Goal: Task Accomplishment & Management: Complete application form

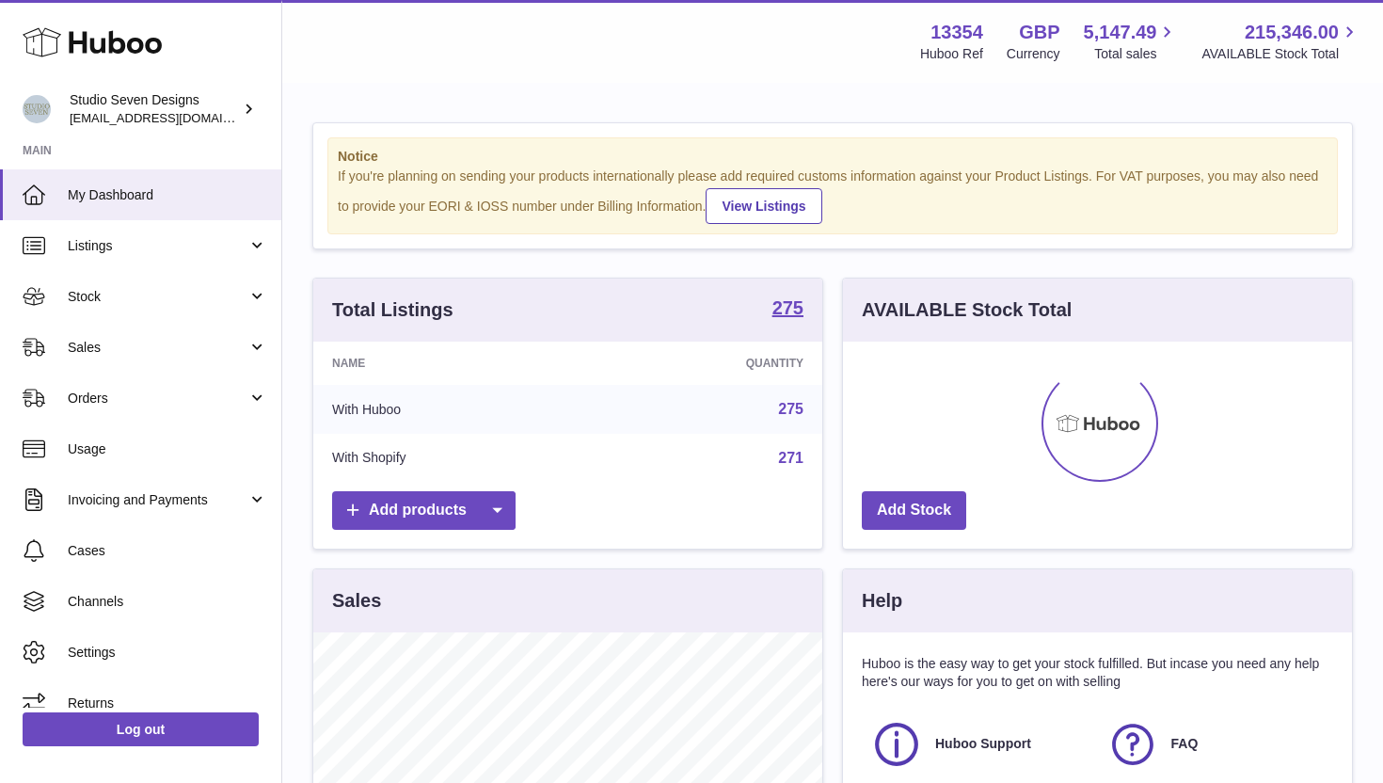
scroll to position [293, 509]
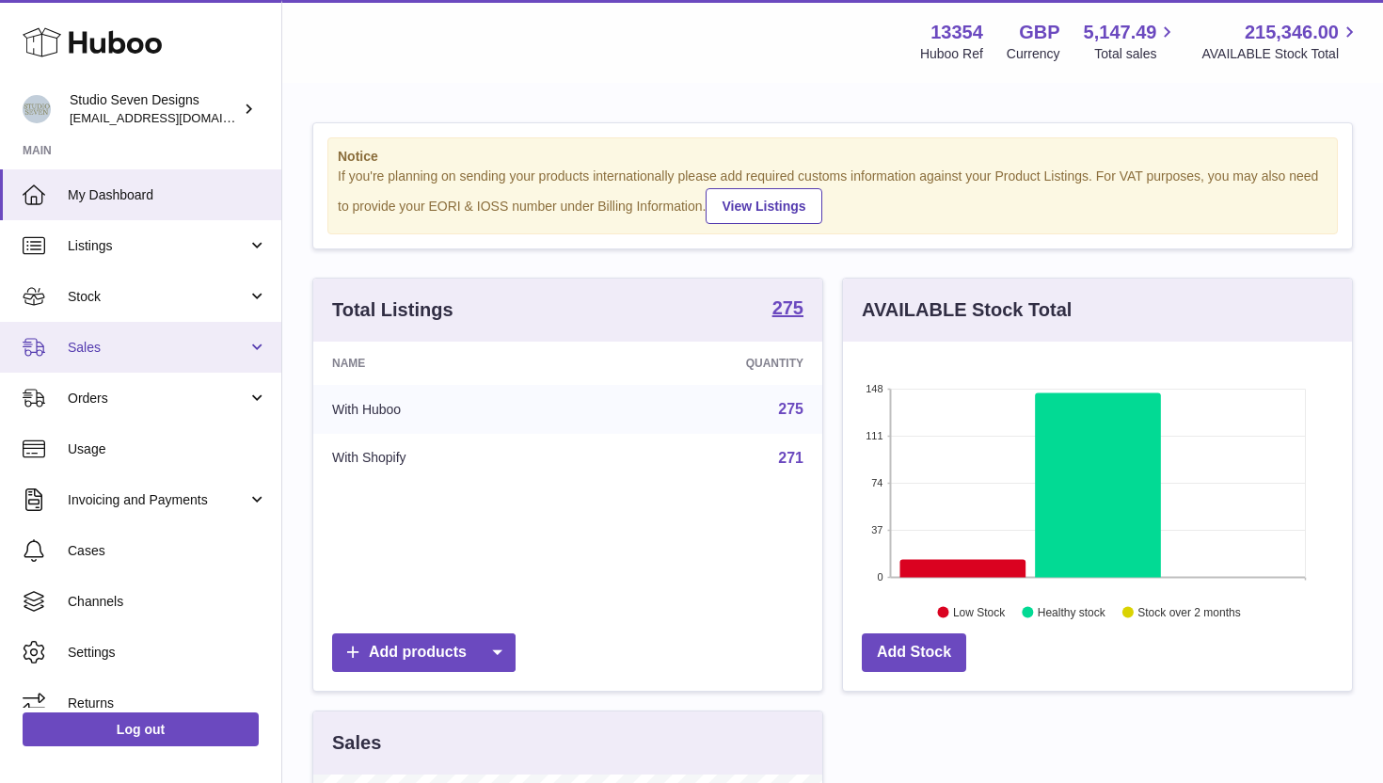
click at [136, 342] on span "Sales" at bounding box center [158, 348] width 180 height 18
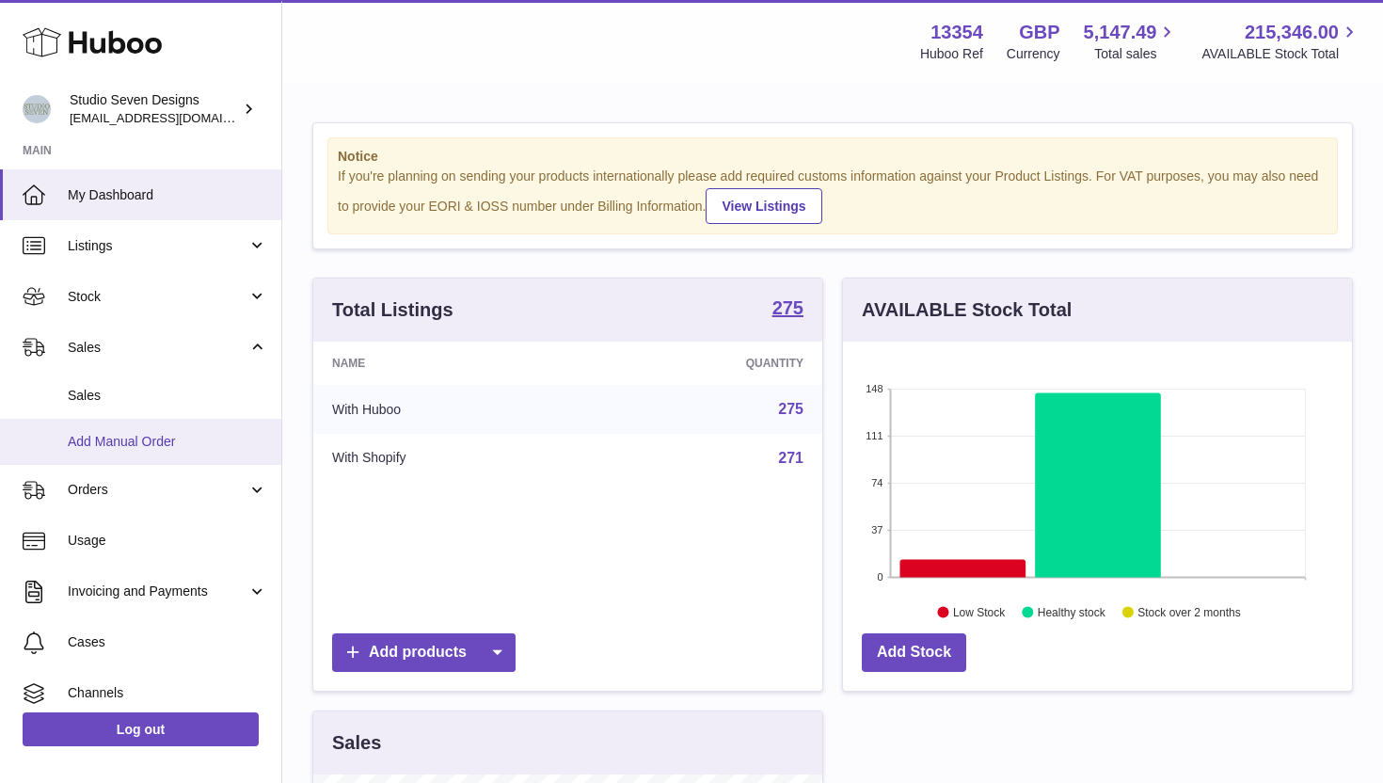
click at [159, 435] on span "Add Manual Order" at bounding box center [167, 442] width 199 height 18
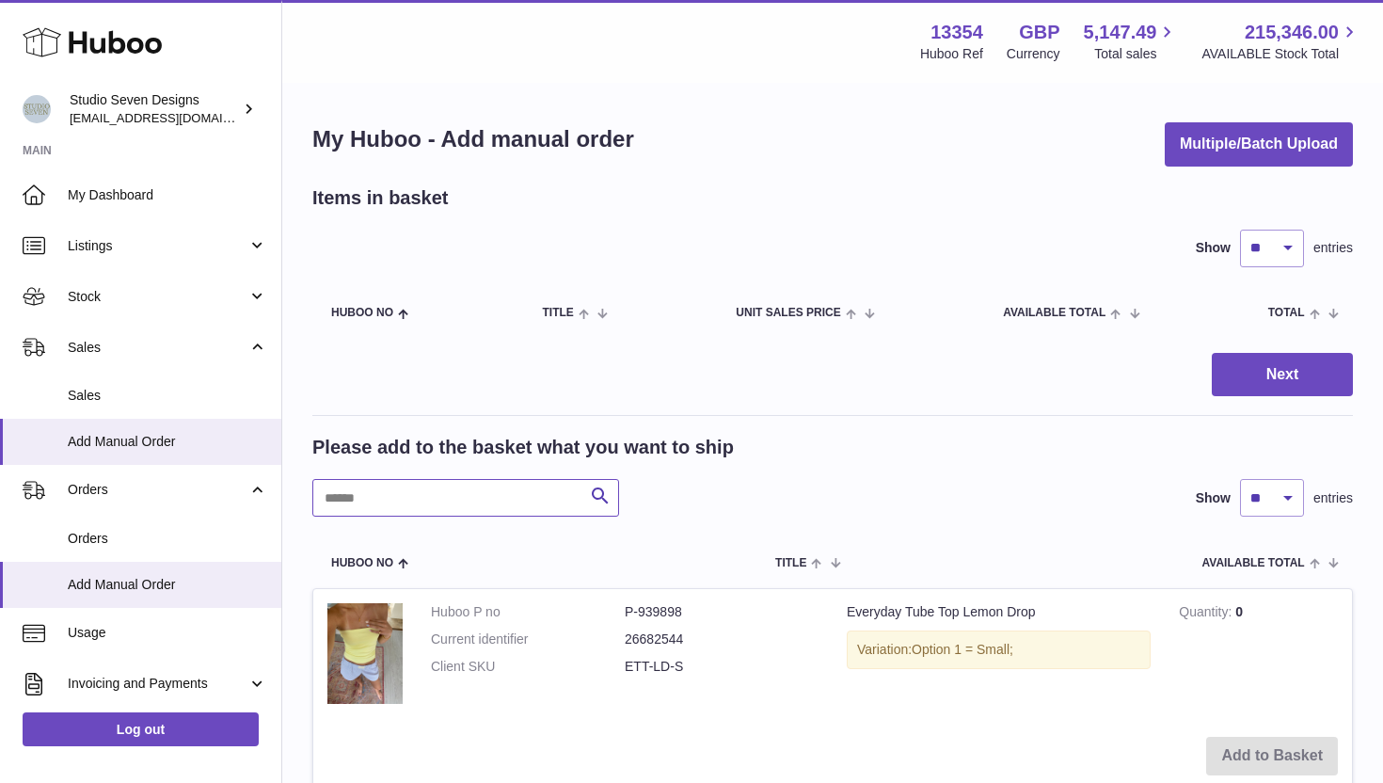
click at [441, 488] on input "text" at bounding box center [465, 498] width 307 height 38
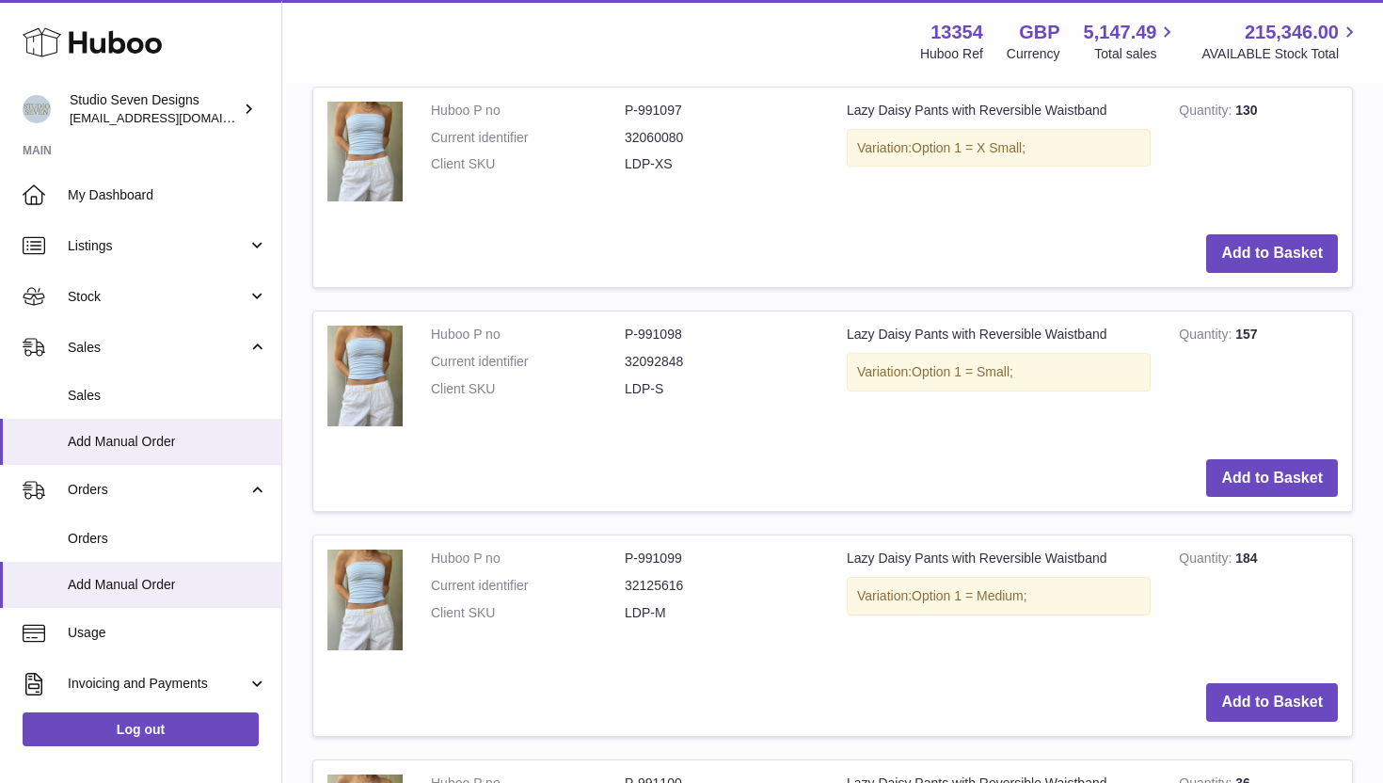
scroll to position [1397, 0]
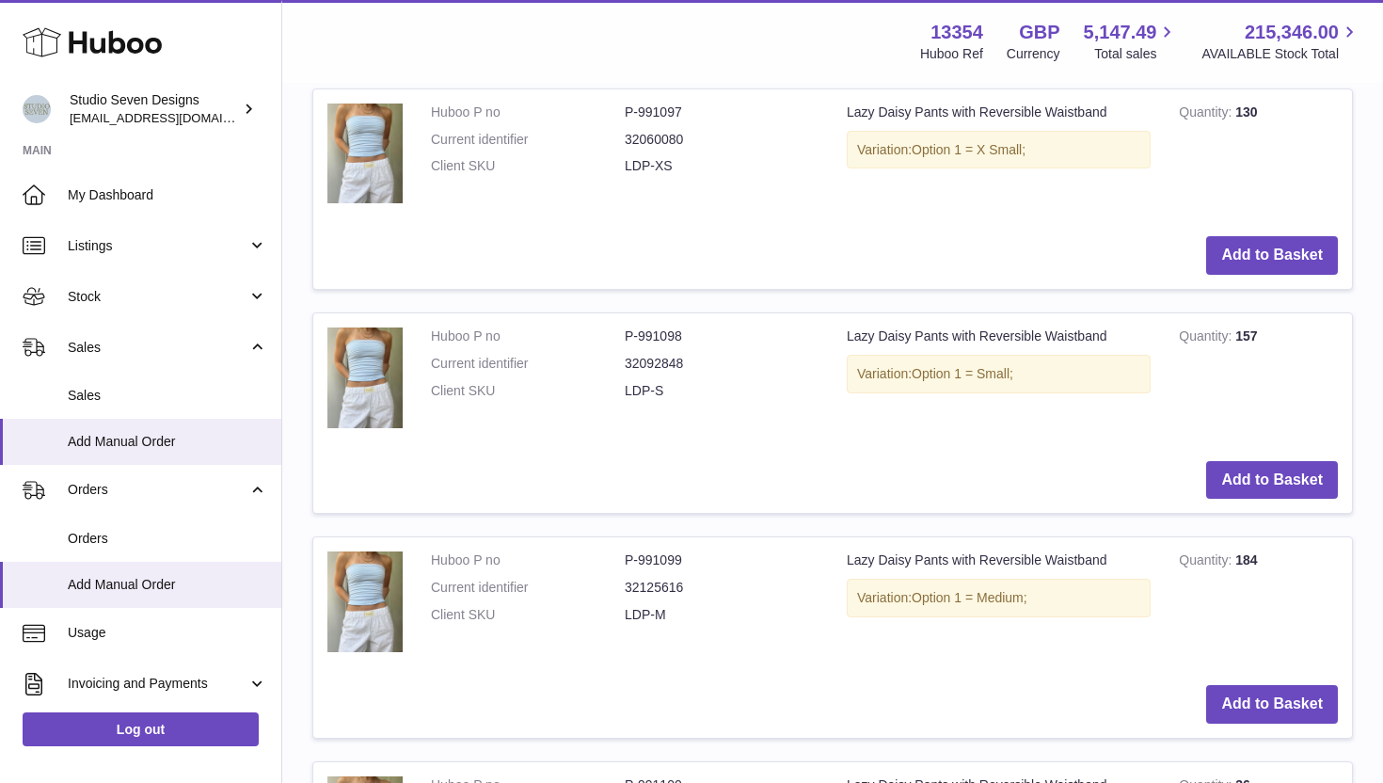
type input "*******"
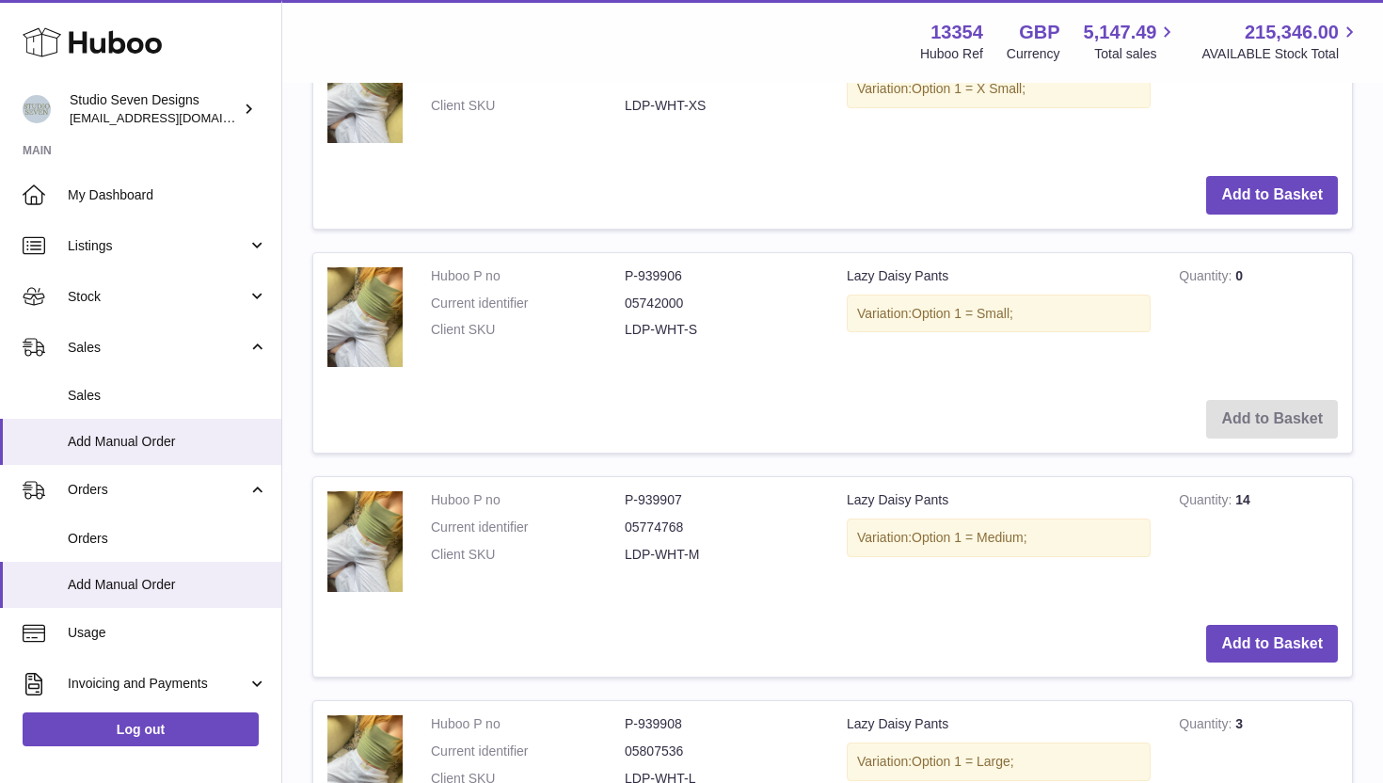
scroll to position [0, 0]
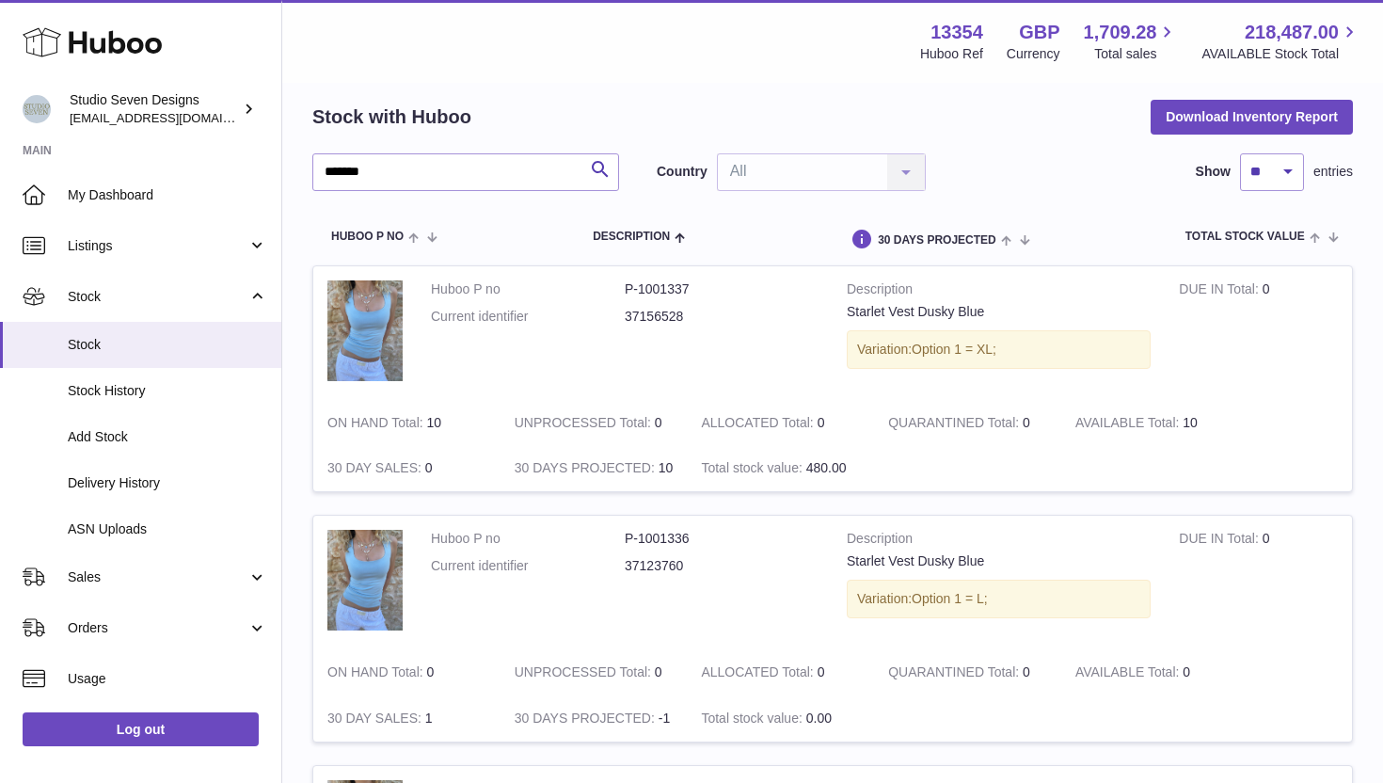
scroll to position [89, 0]
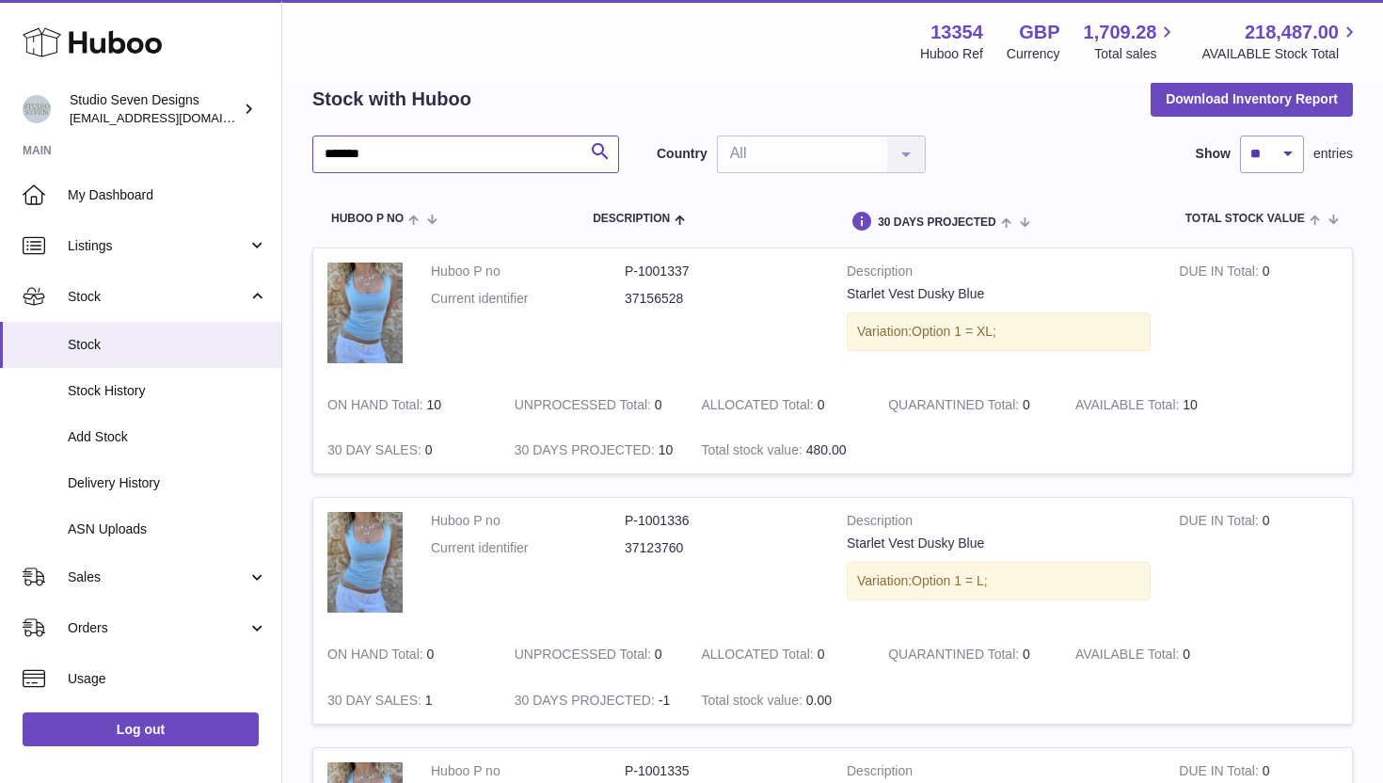
drag, startPoint x: 388, startPoint y: 147, endPoint x: 261, endPoint y: 140, distance: 127.1
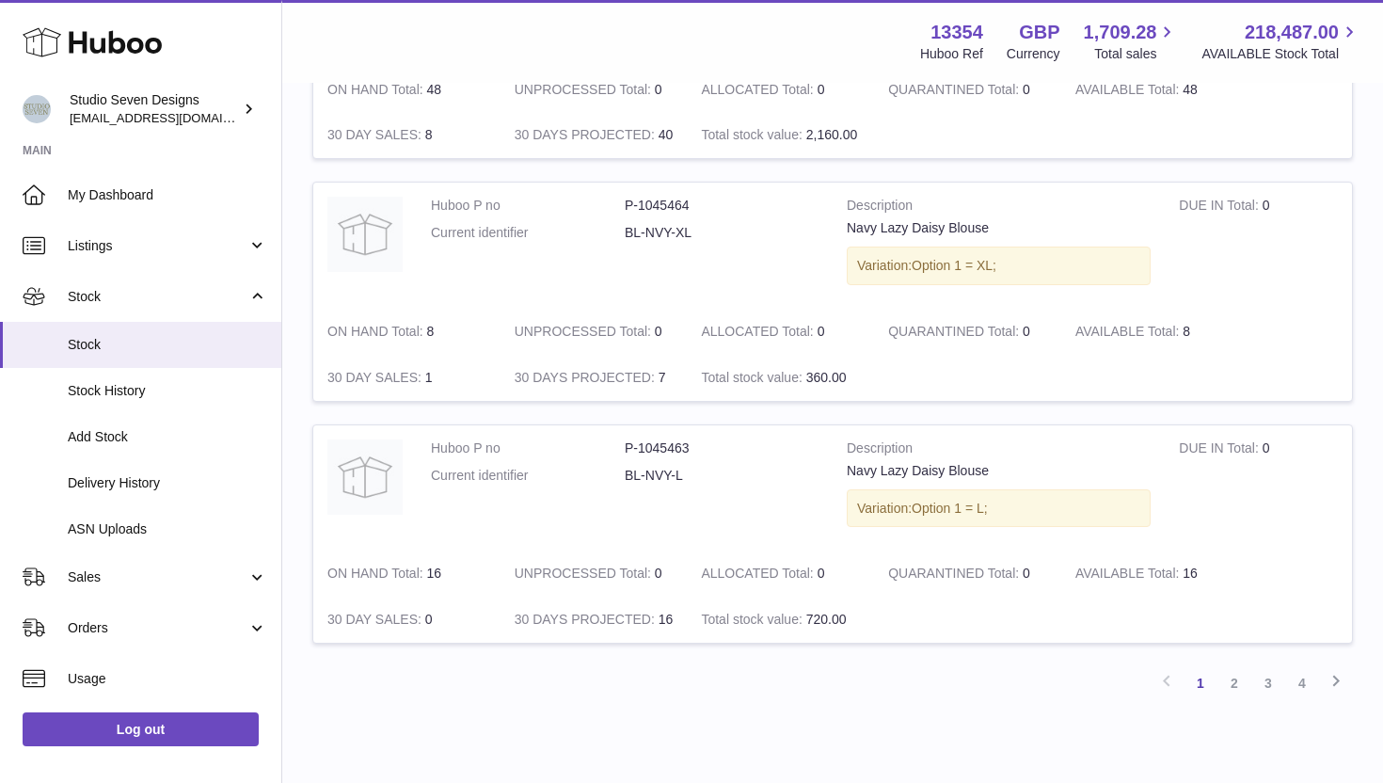
scroll to position [2236, 0]
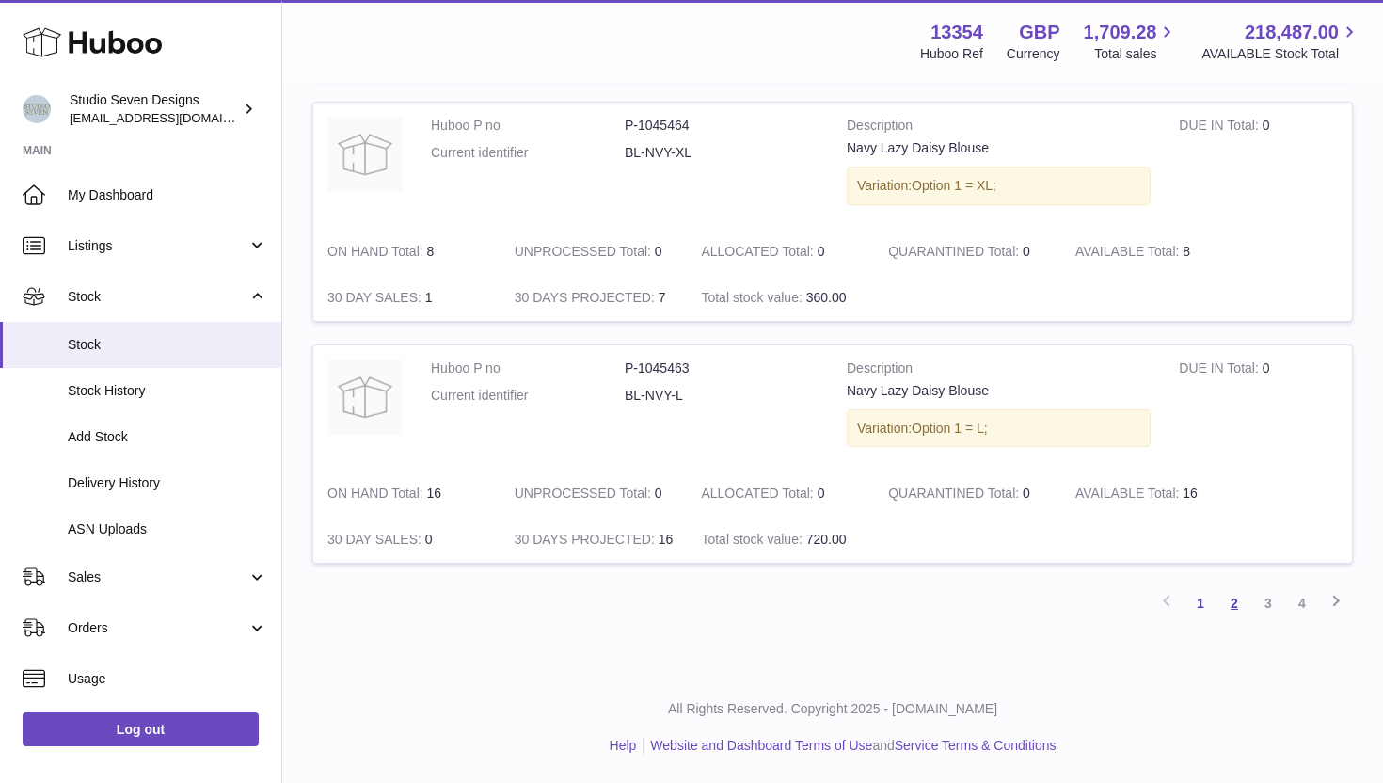
type input "*********"
click at [1225, 596] on link "2" at bounding box center [1234, 603] width 34 height 34
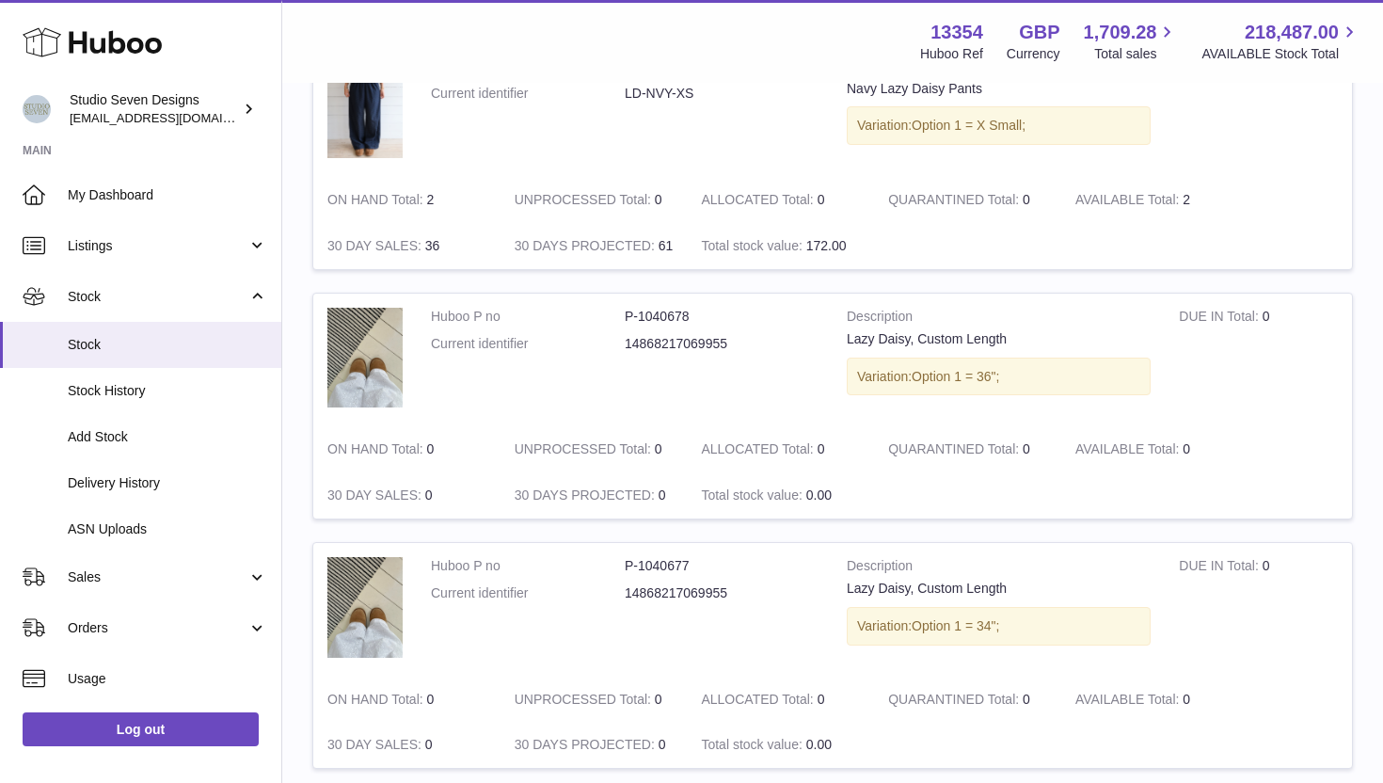
scroll to position [2228, 0]
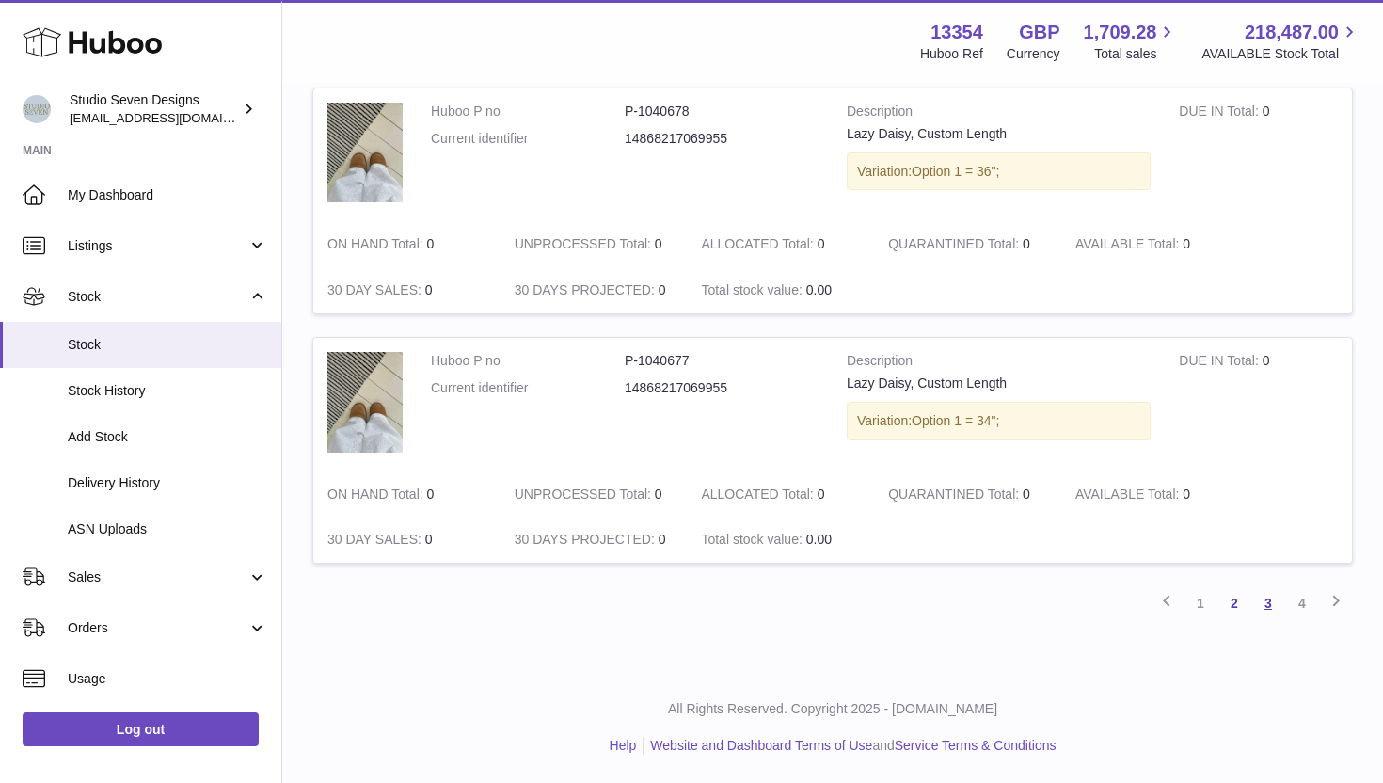
click at [1274, 596] on link "3" at bounding box center [1268, 603] width 34 height 34
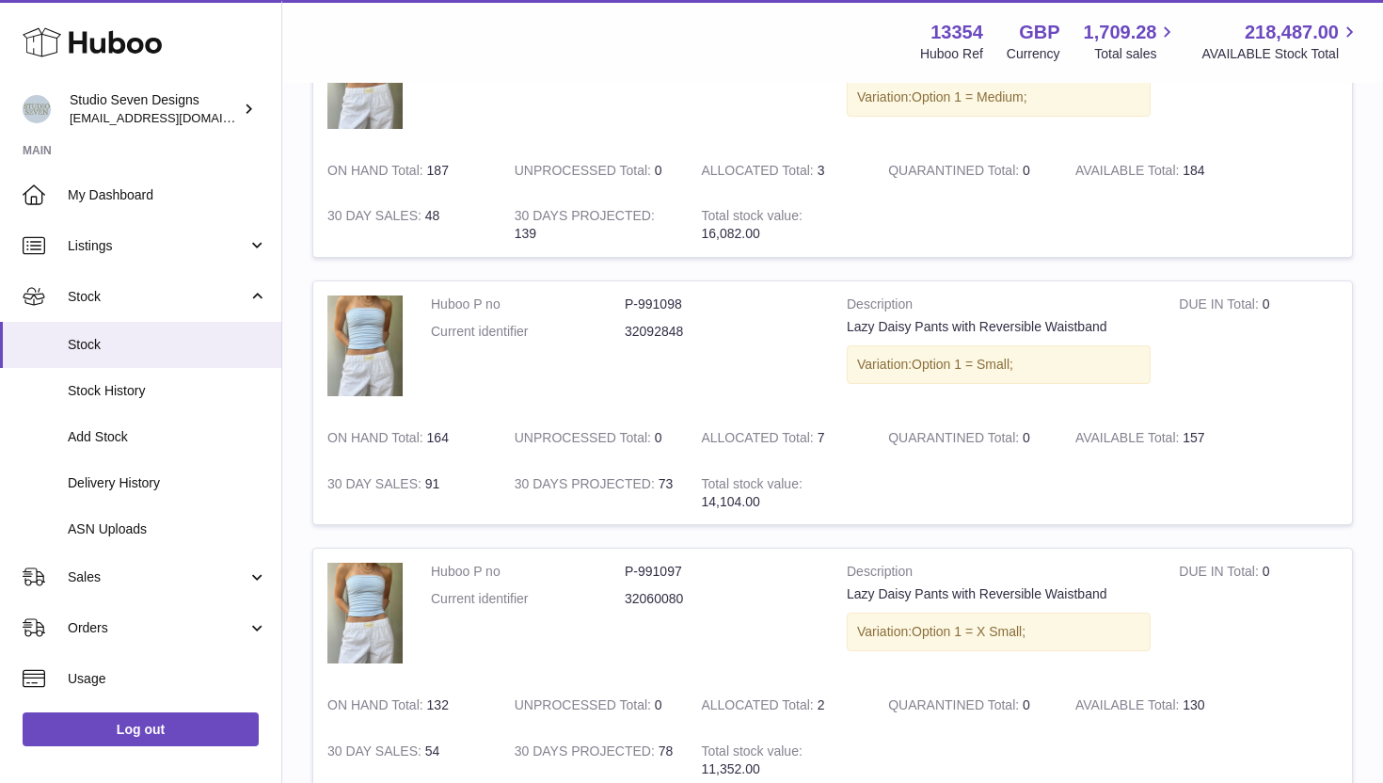
scroll to position [1829, 0]
click at [774, 364] on td "Huboo P no P-991098 Current identifier 32092848" at bounding box center [625, 350] width 416 height 134
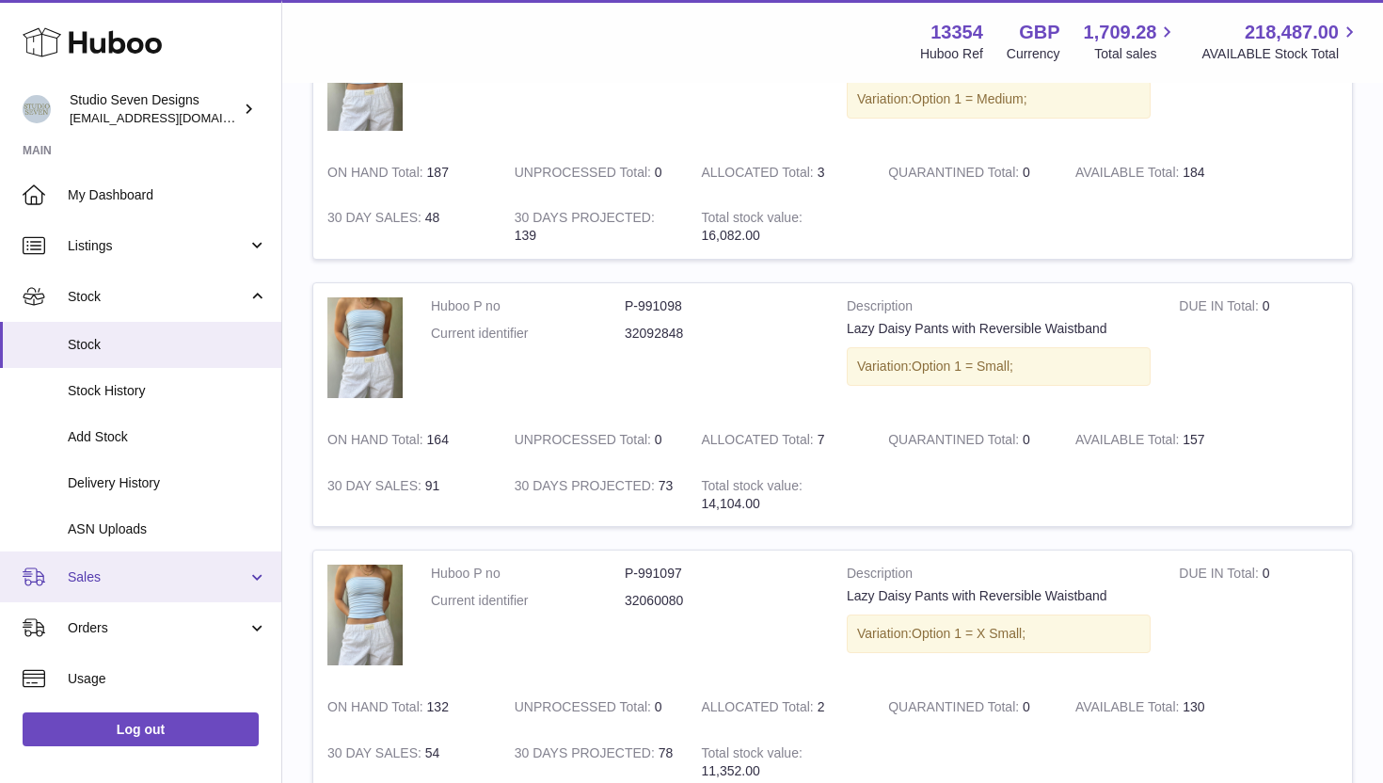
click at [160, 562] on link "Sales" at bounding box center [140, 576] width 281 height 51
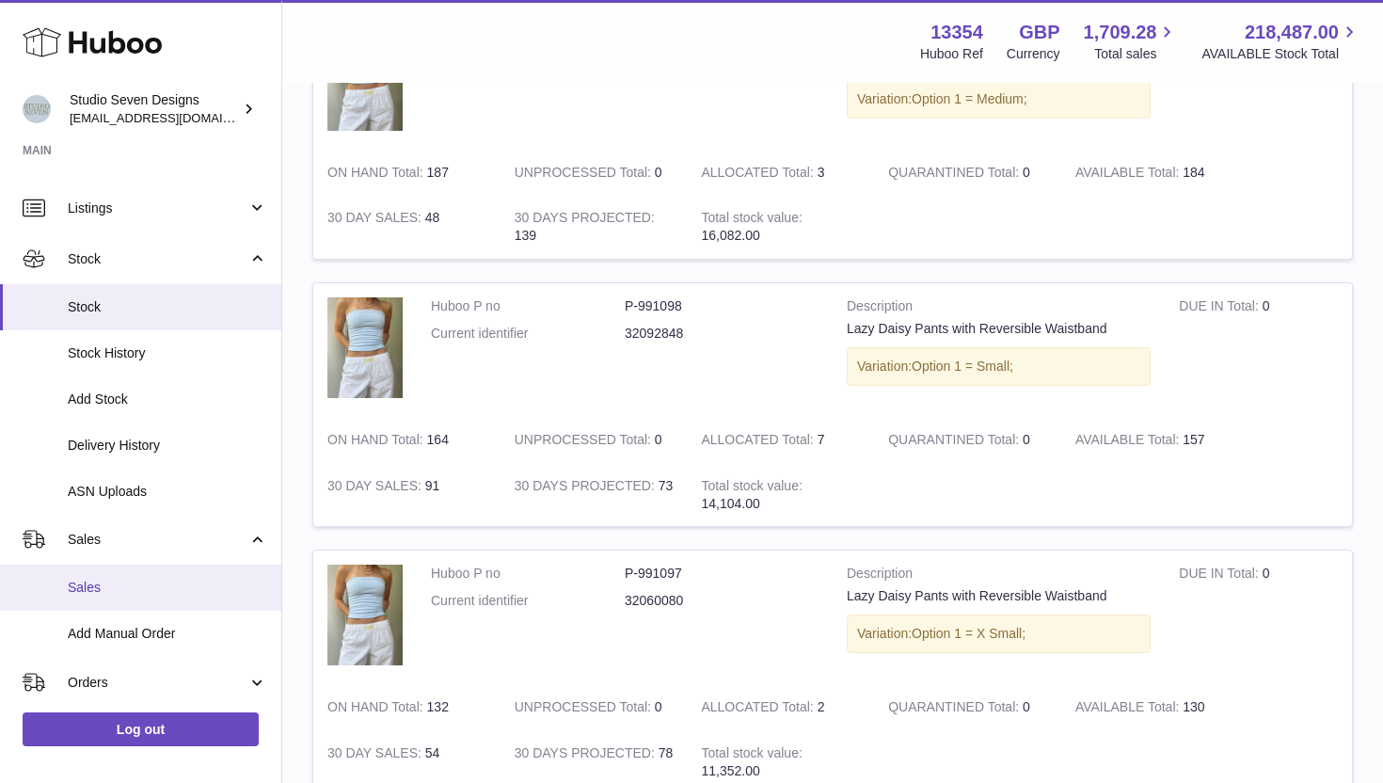
scroll to position [40, 0]
click at [142, 635] on span "Add Manual Order" at bounding box center [167, 632] width 199 height 18
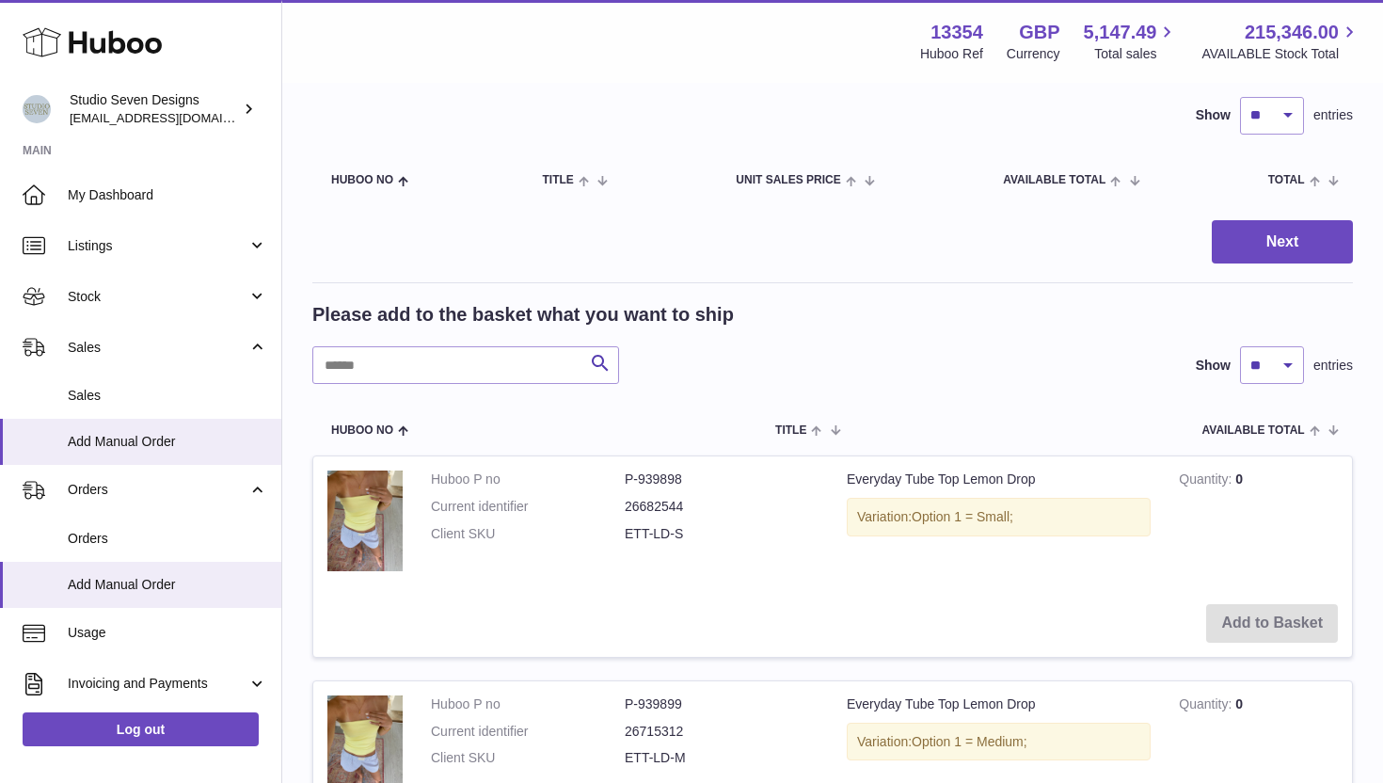
scroll to position [135, 0]
click at [482, 361] on input "text" at bounding box center [465, 363] width 307 height 38
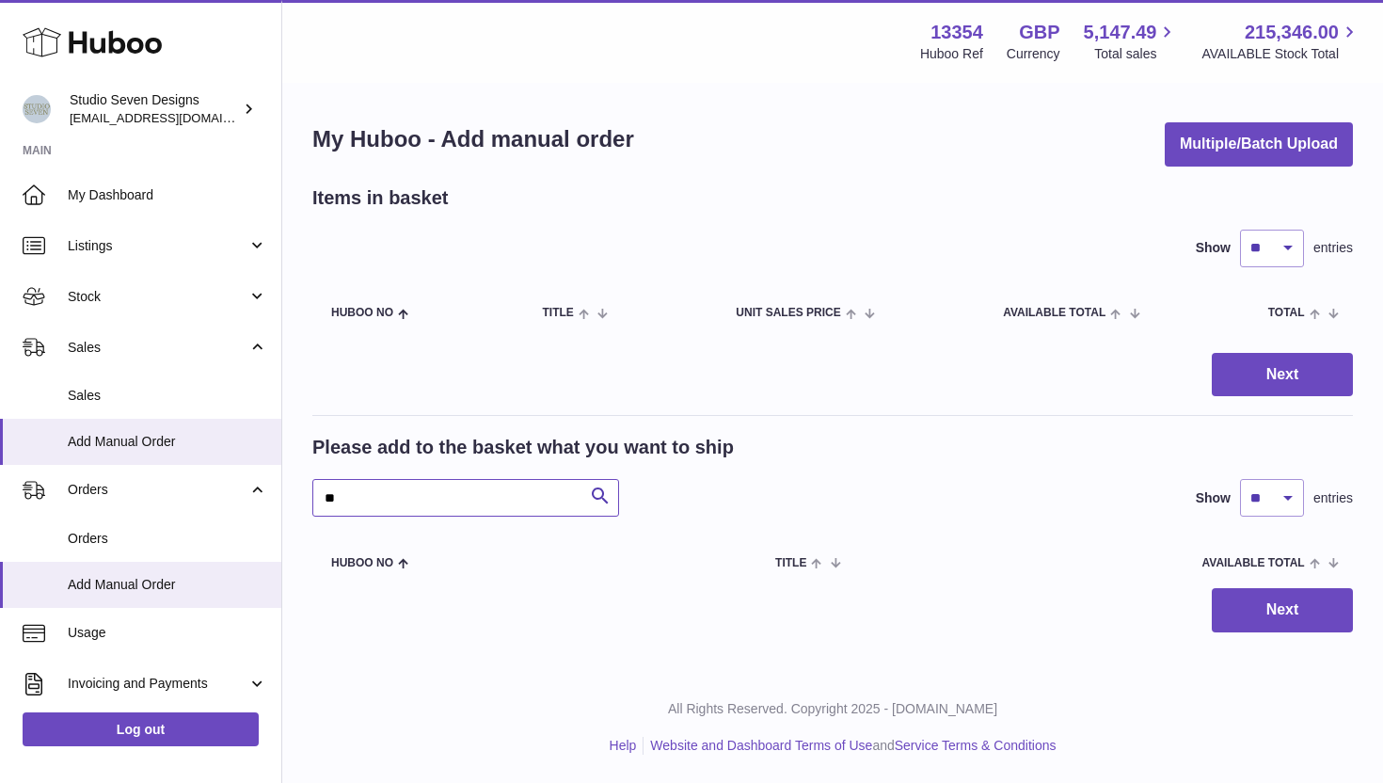
type input "*"
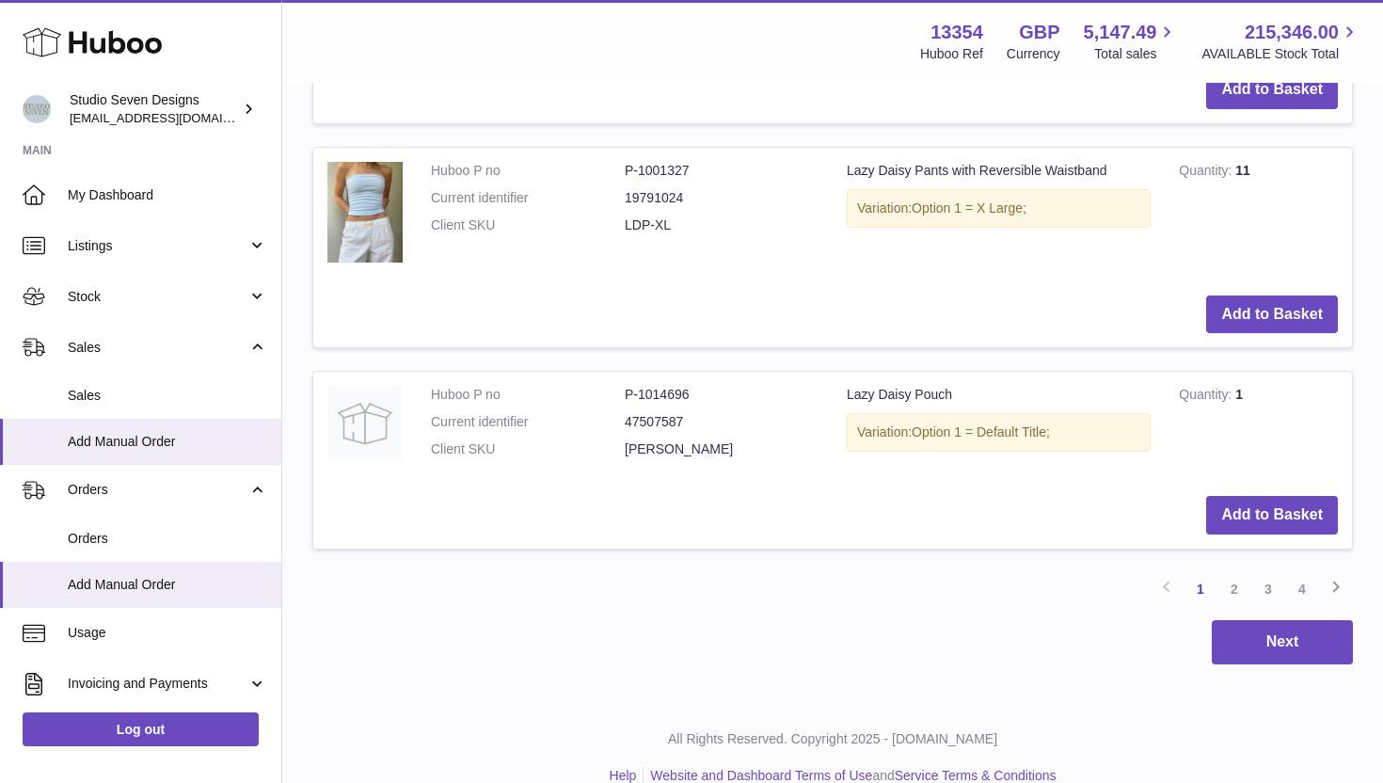
scroll to position [2241, 0]
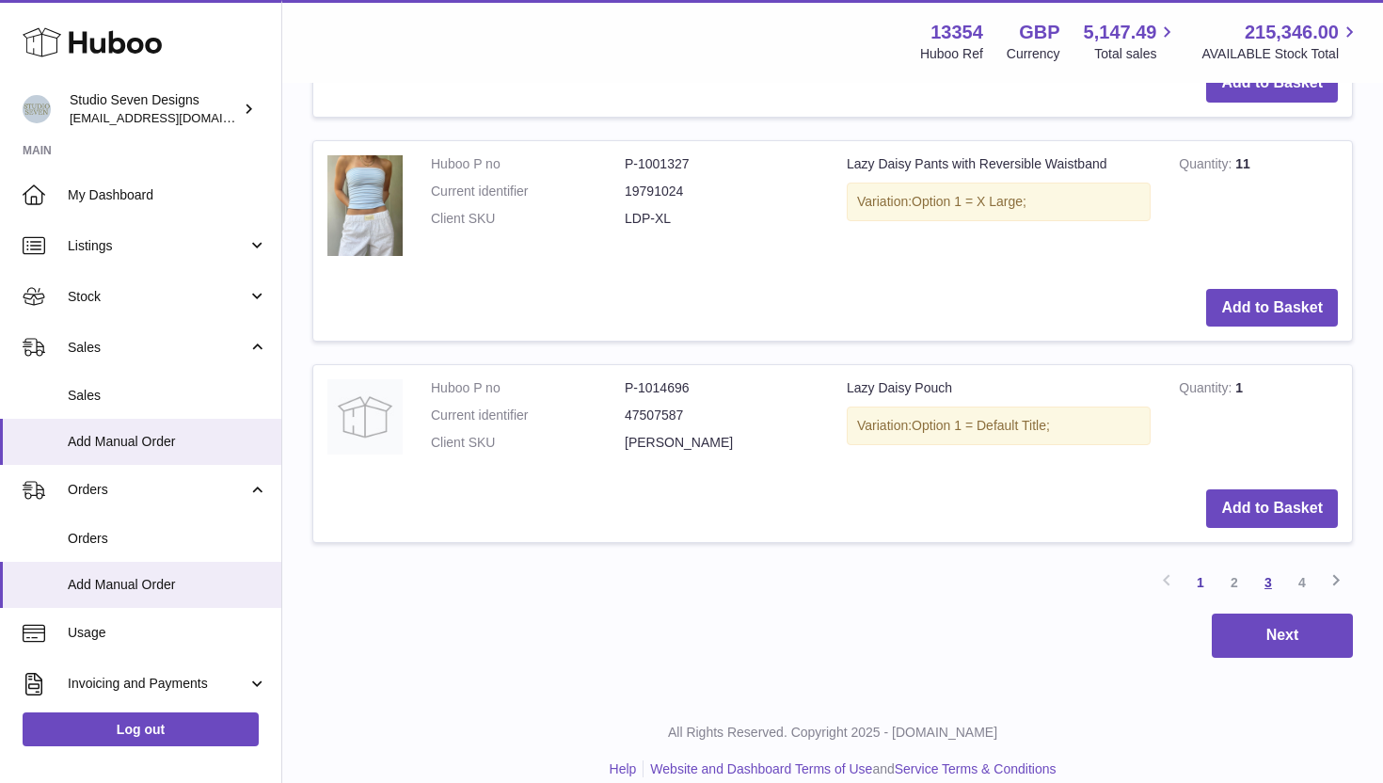
type input "*********"
click at [1273, 578] on link "3" at bounding box center [1268, 582] width 34 height 34
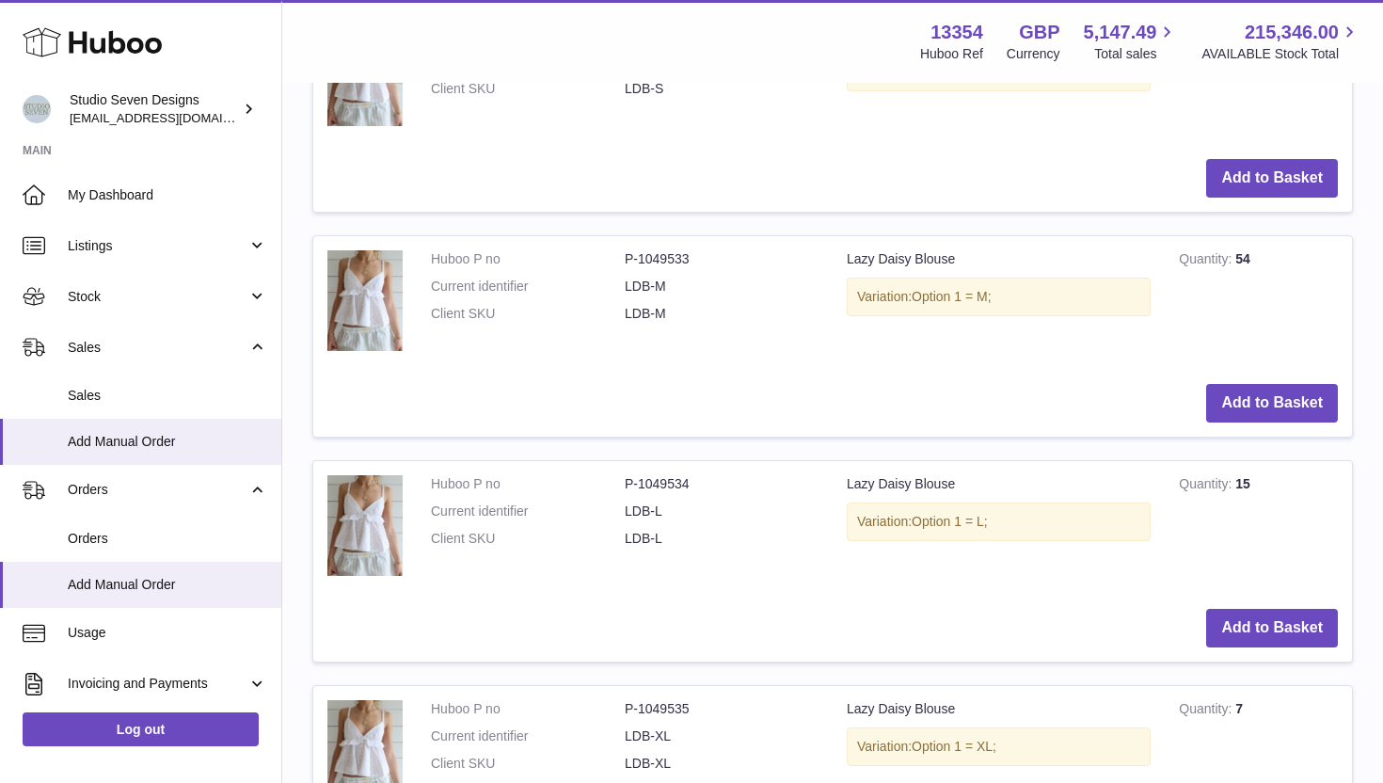
scroll to position [2175, 0]
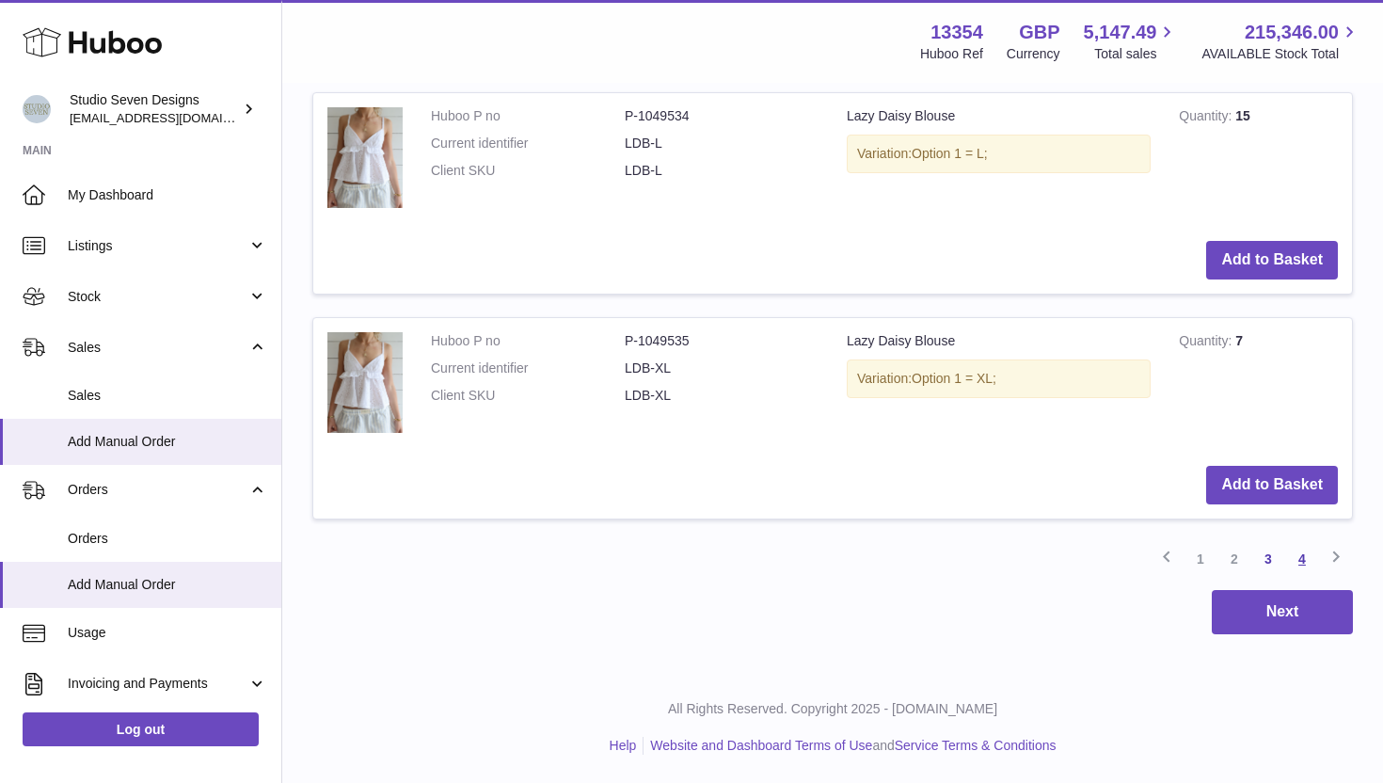
click at [1300, 546] on link "4" at bounding box center [1302, 559] width 34 height 34
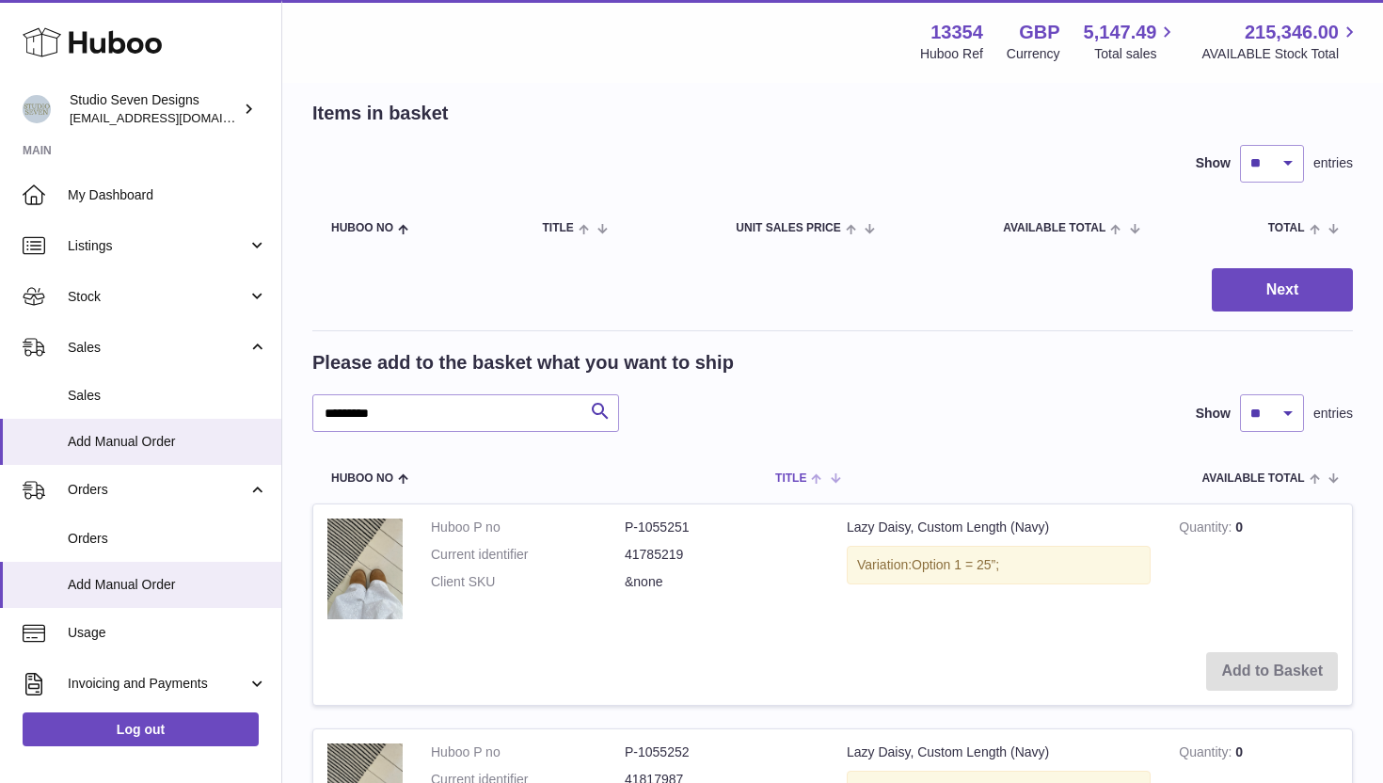
scroll to position [719, 0]
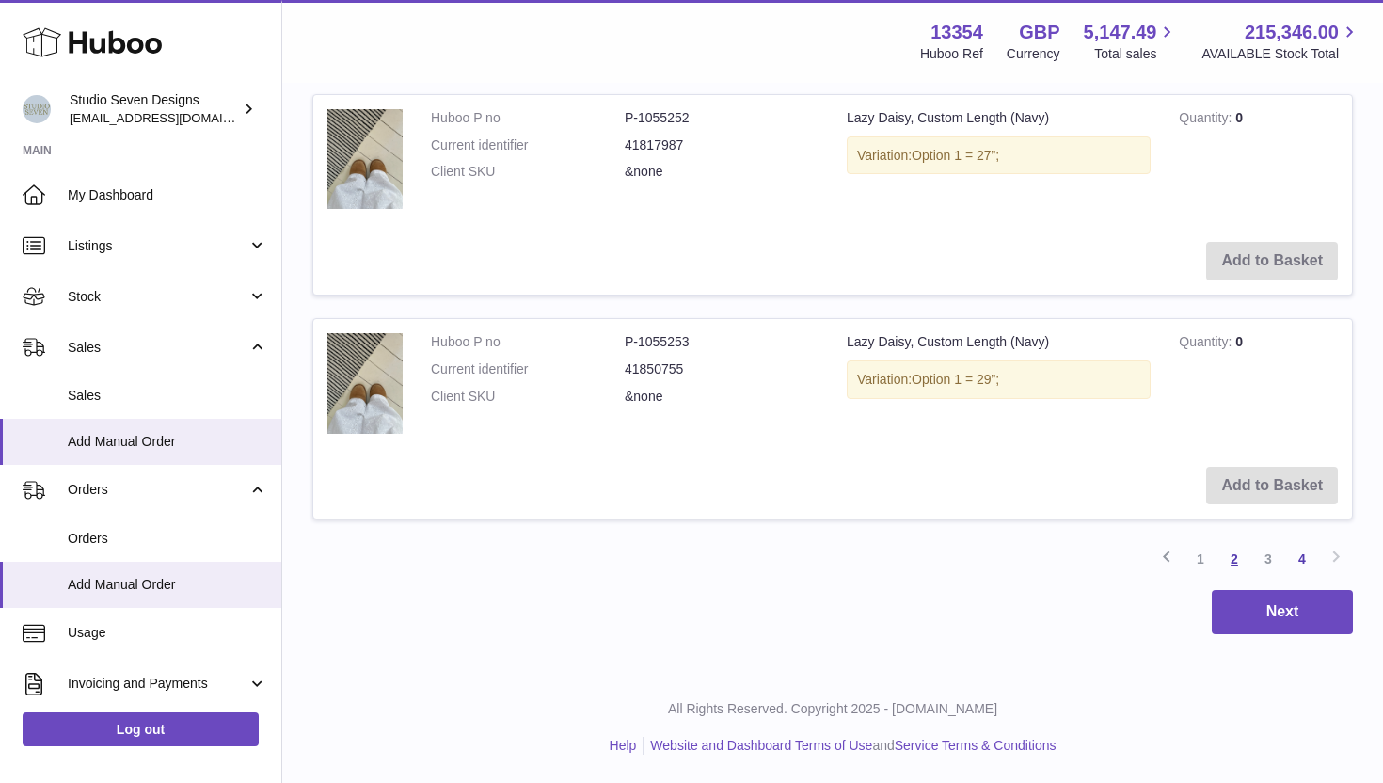
click at [1231, 554] on link "2" at bounding box center [1234, 559] width 34 height 34
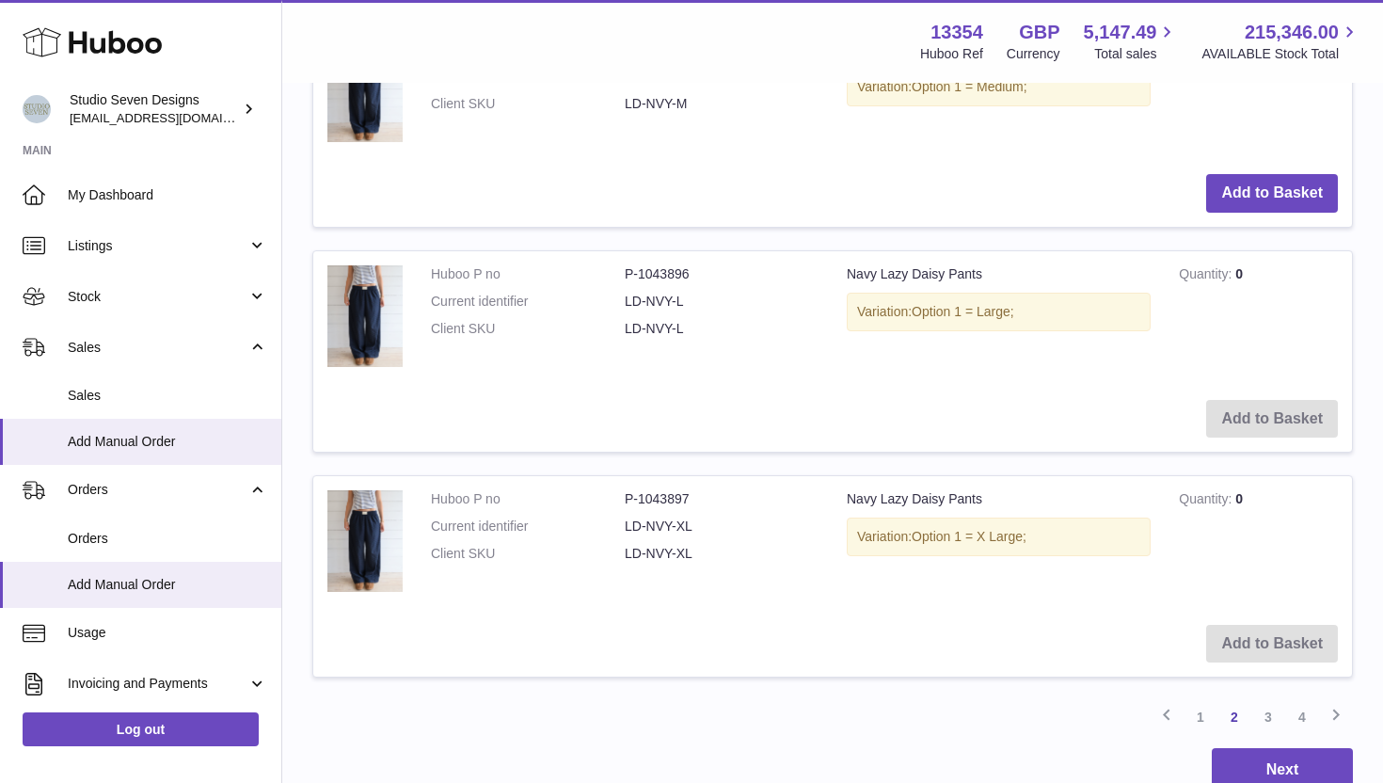
scroll to position [2291, 0]
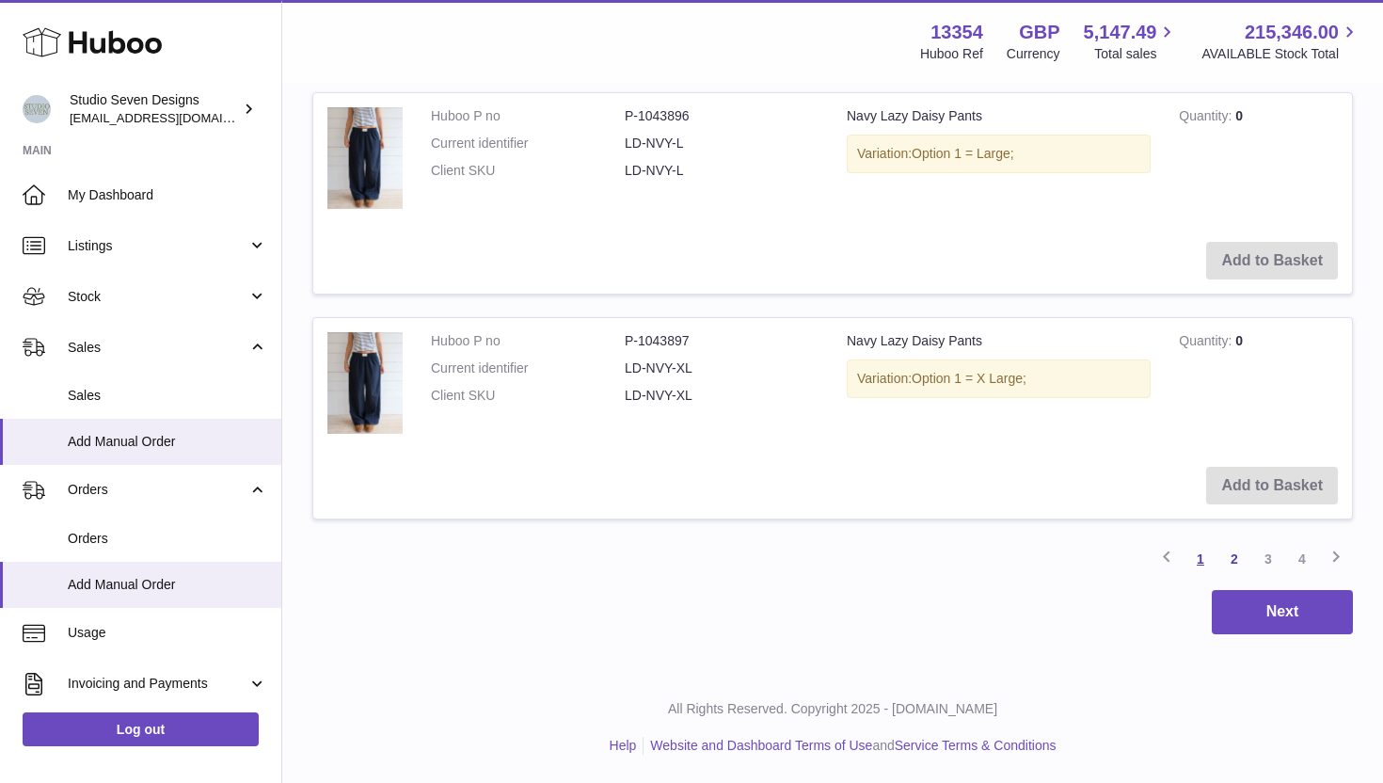
click at [1203, 562] on link "1" at bounding box center [1200, 559] width 34 height 34
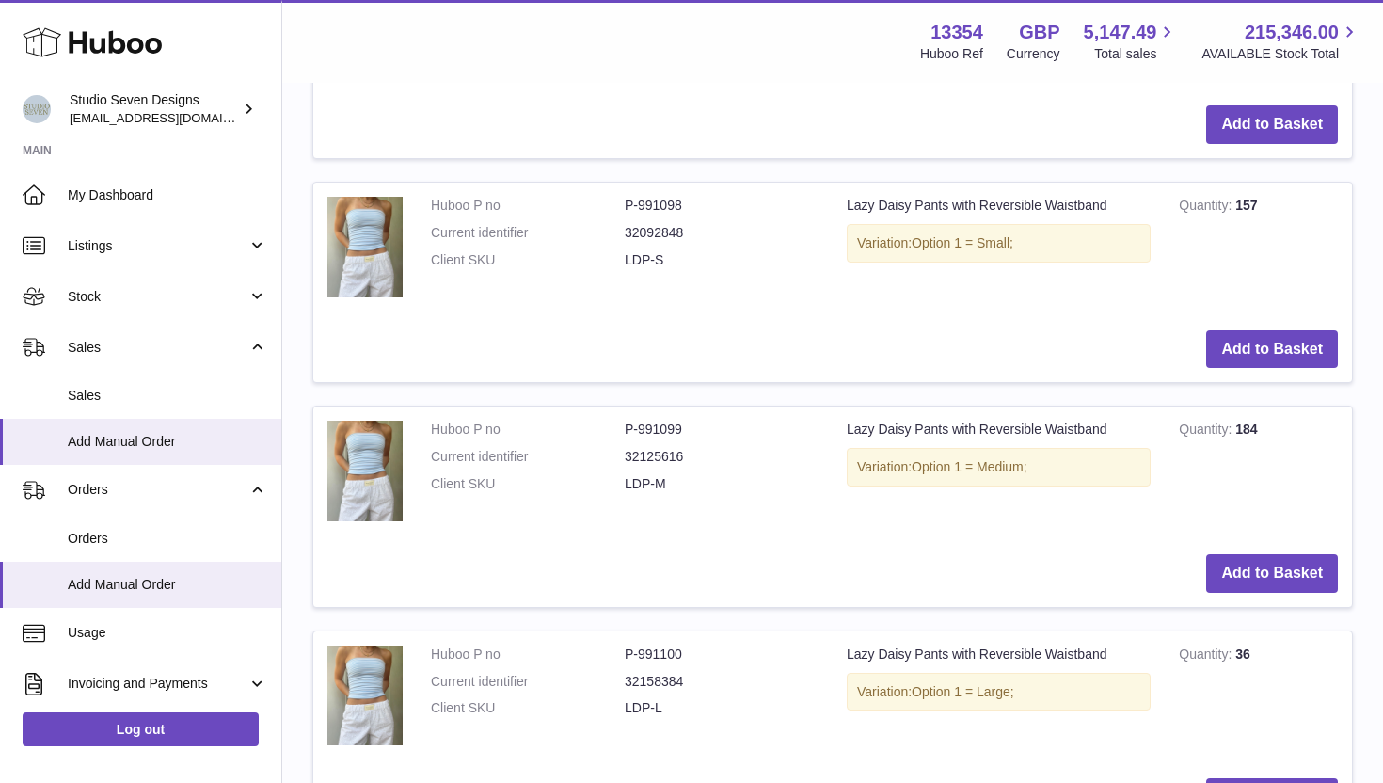
scroll to position [1462, 0]
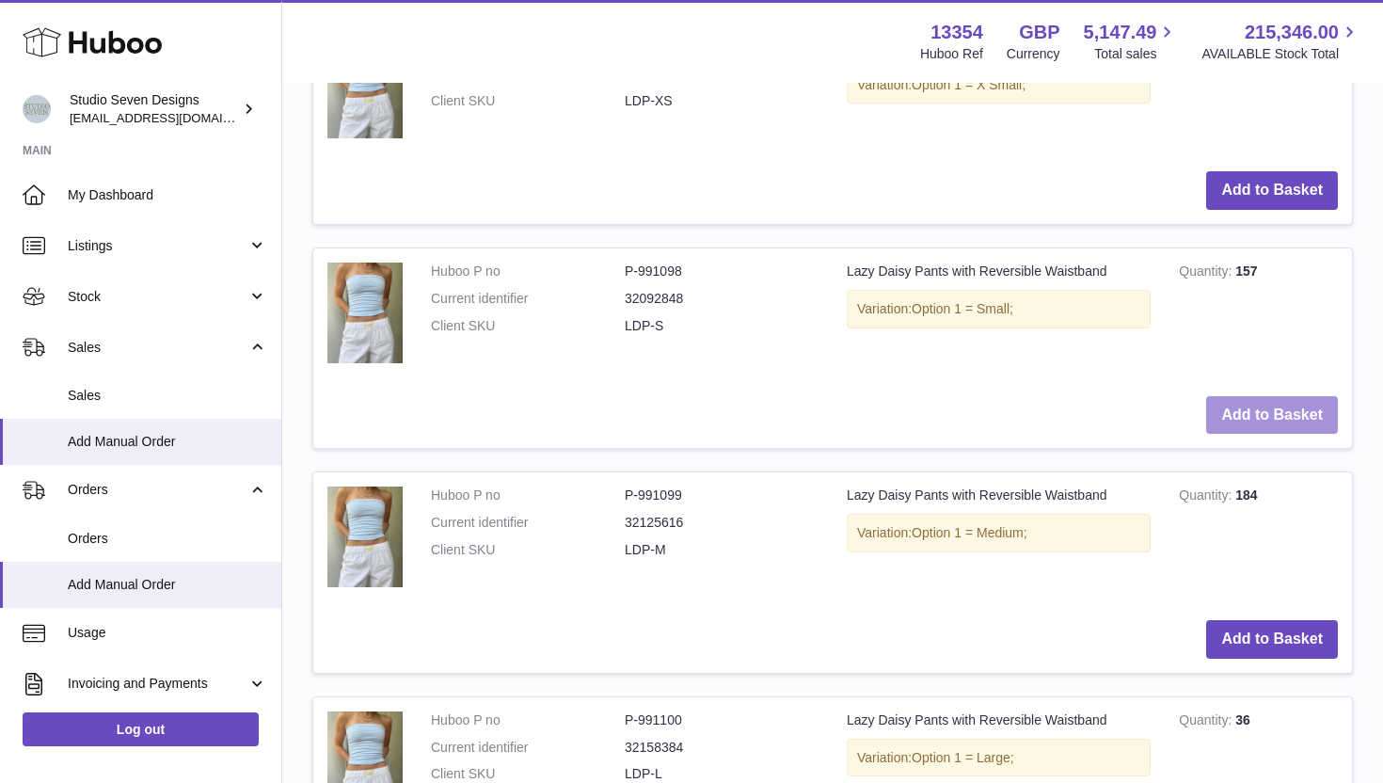
click at [1226, 421] on button "Add to Basket" at bounding box center [1272, 415] width 132 height 39
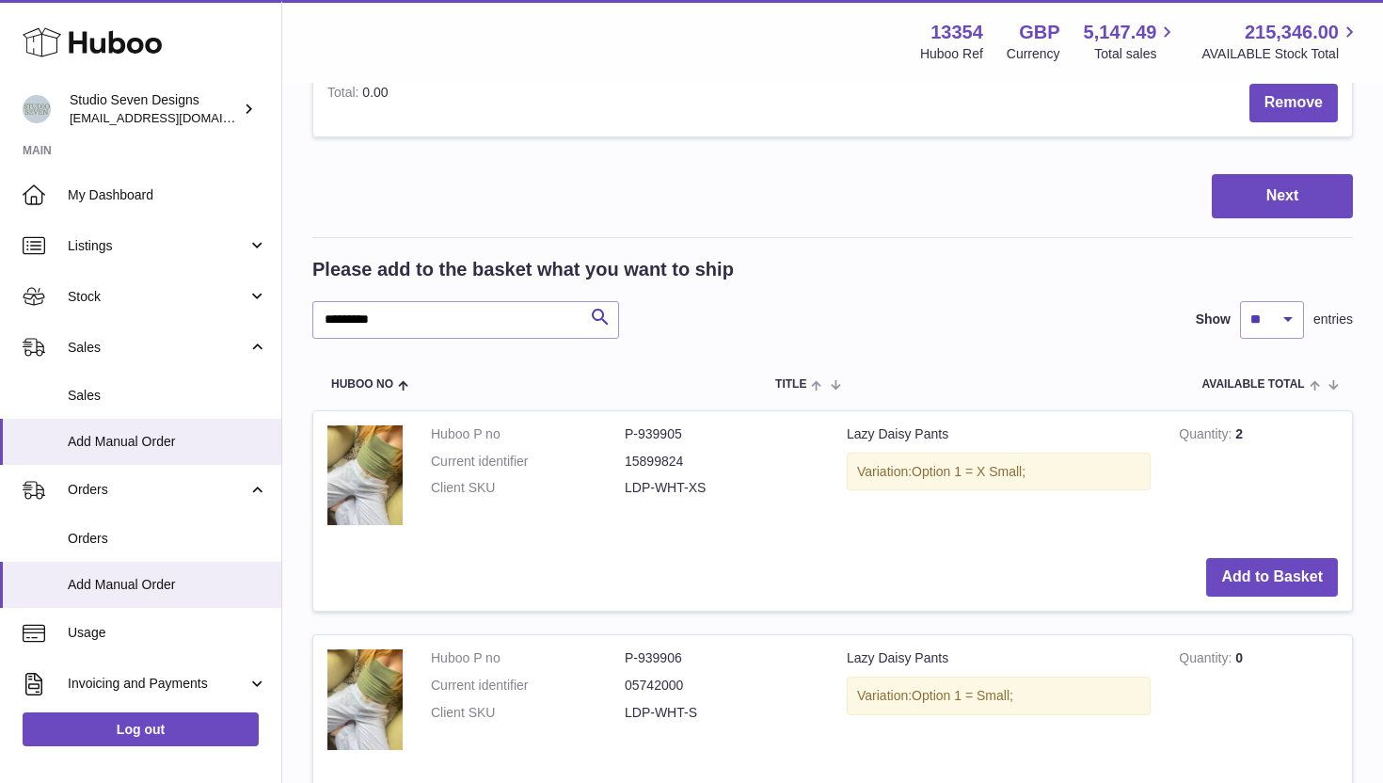
scroll to position [0, 0]
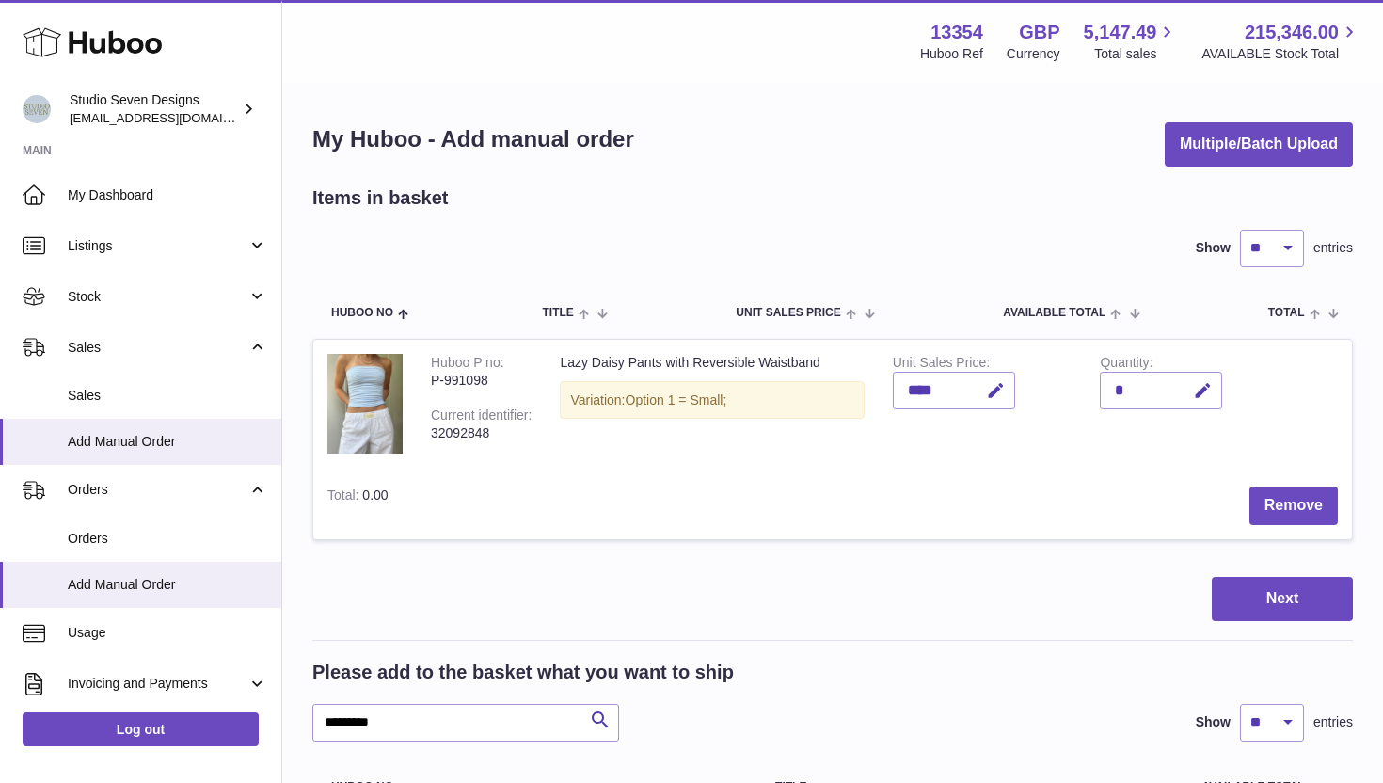
click at [1118, 385] on div "*" at bounding box center [1161, 391] width 122 height 38
click at [1205, 388] on icon "button" at bounding box center [1203, 391] width 20 height 20
type input "*"
click at [1195, 394] on icon "submit" at bounding box center [1203, 390] width 17 height 17
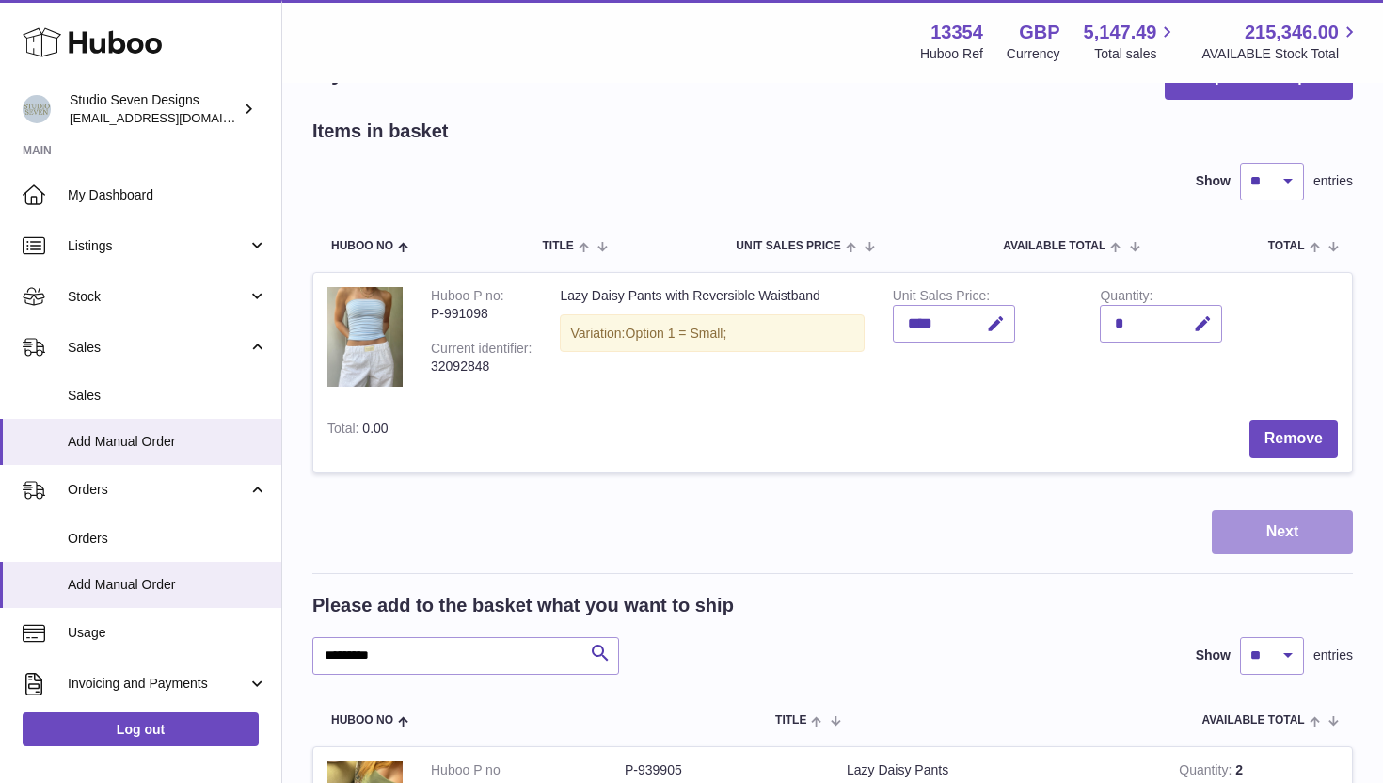
click at [1259, 538] on button "Next" at bounding box center [1281, 532] width 141 height 44
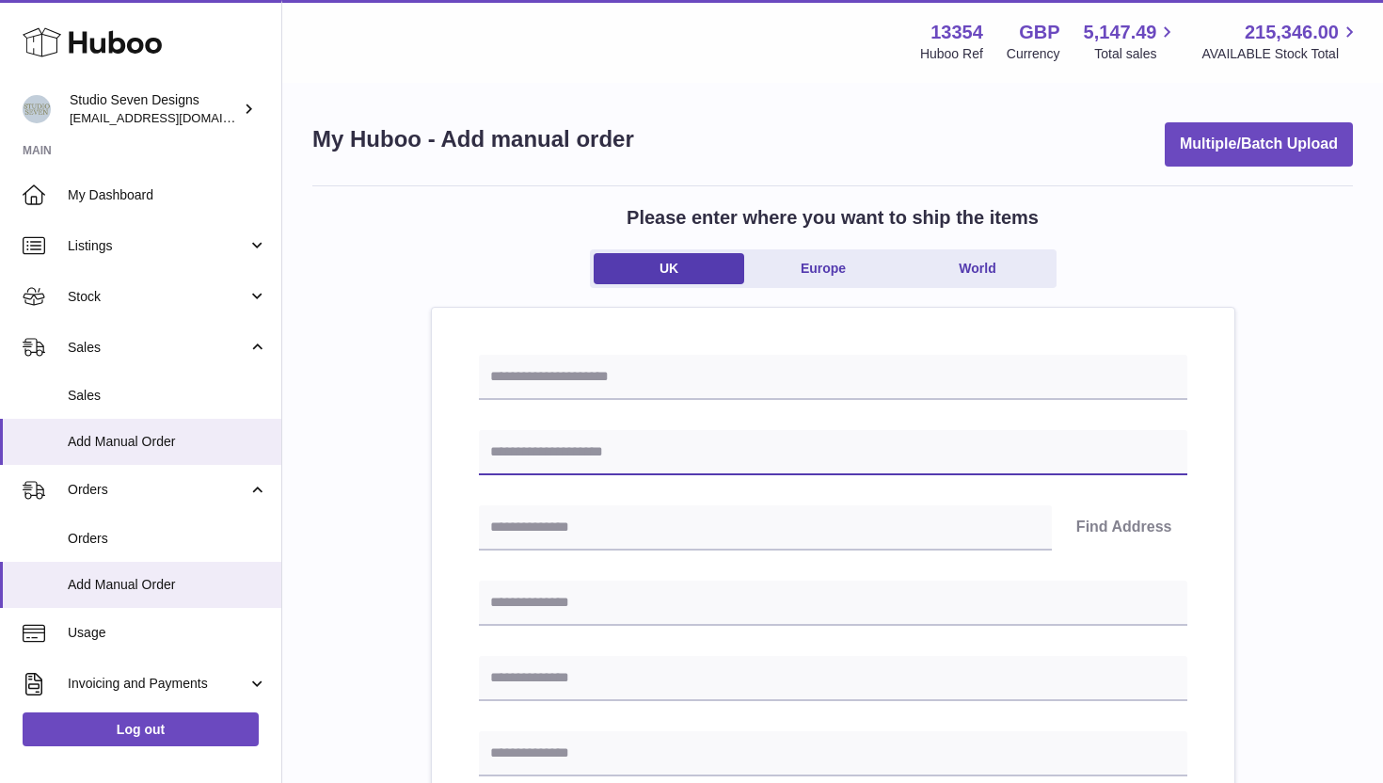
click at [799, 459] on input "text" at bounding box center [833, 452] width 708 height 45
type input "**********"
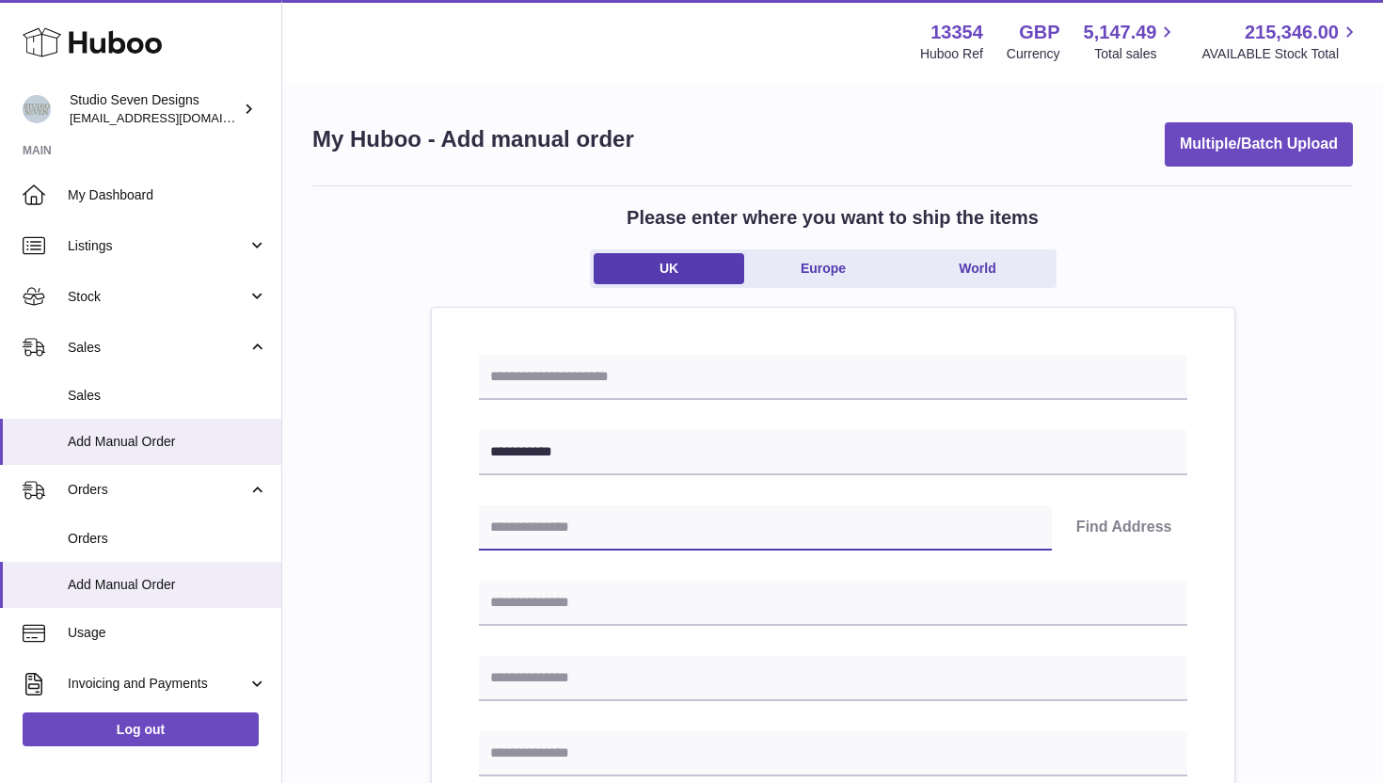
click at [689, 530] on input "text" at bounding box center [765, 527] width 573 height 45
type input "********"
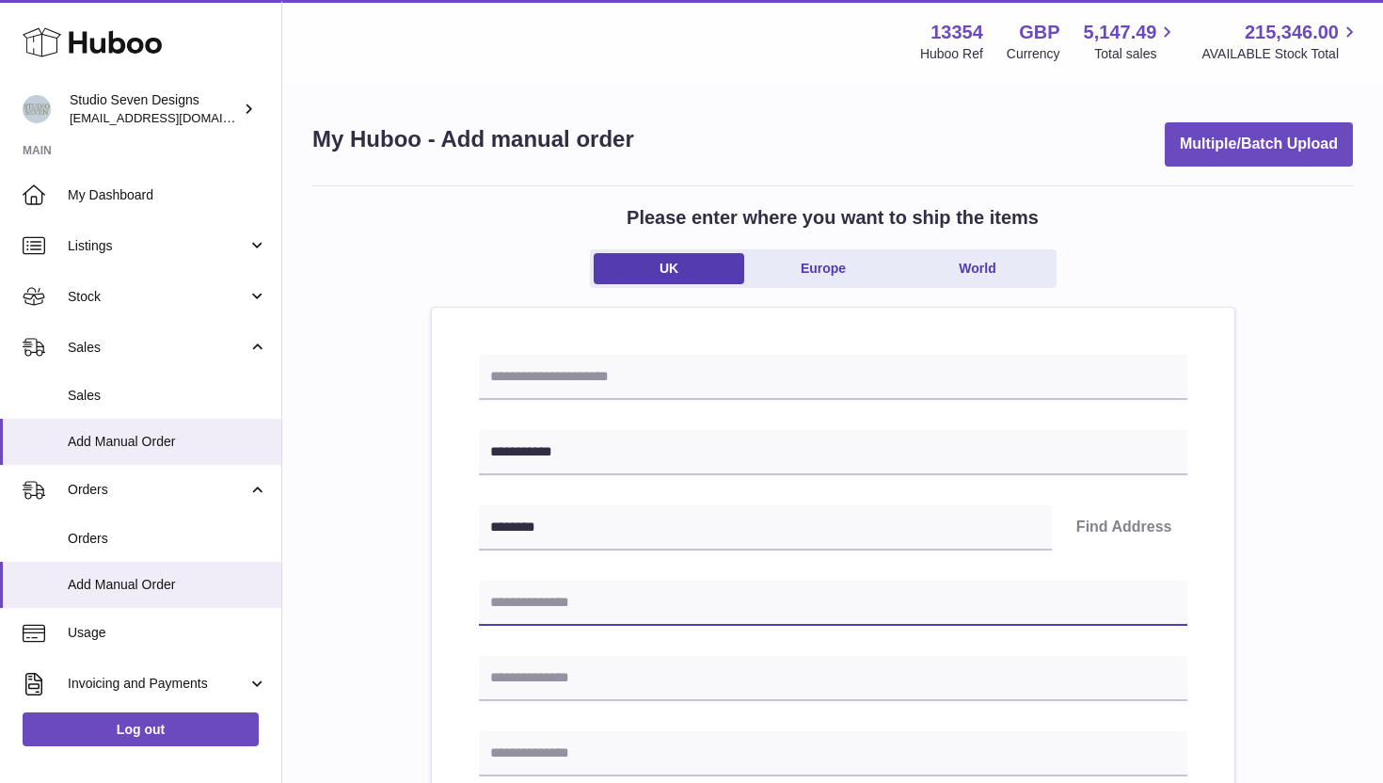
type input "**********"
type input "********"
type input "**********"
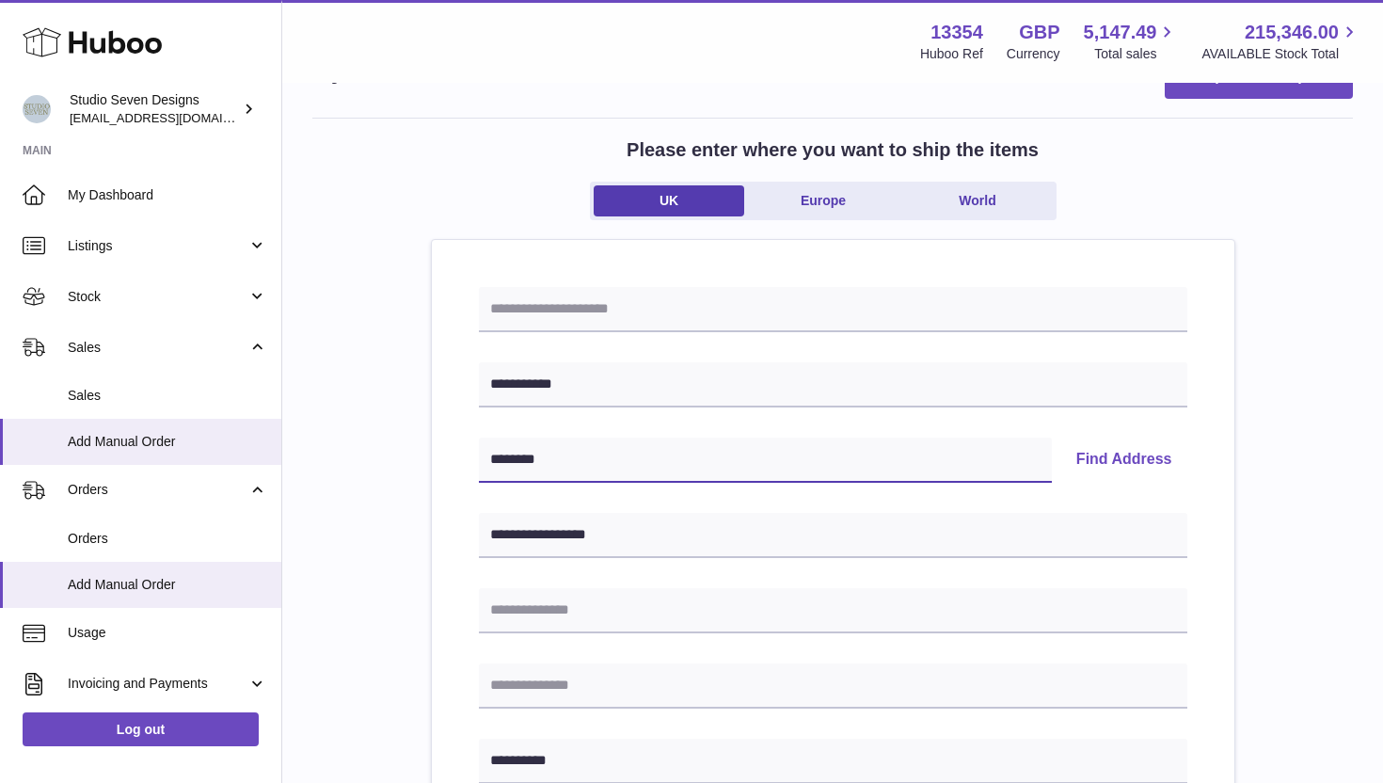
scroll to position [76, 0]
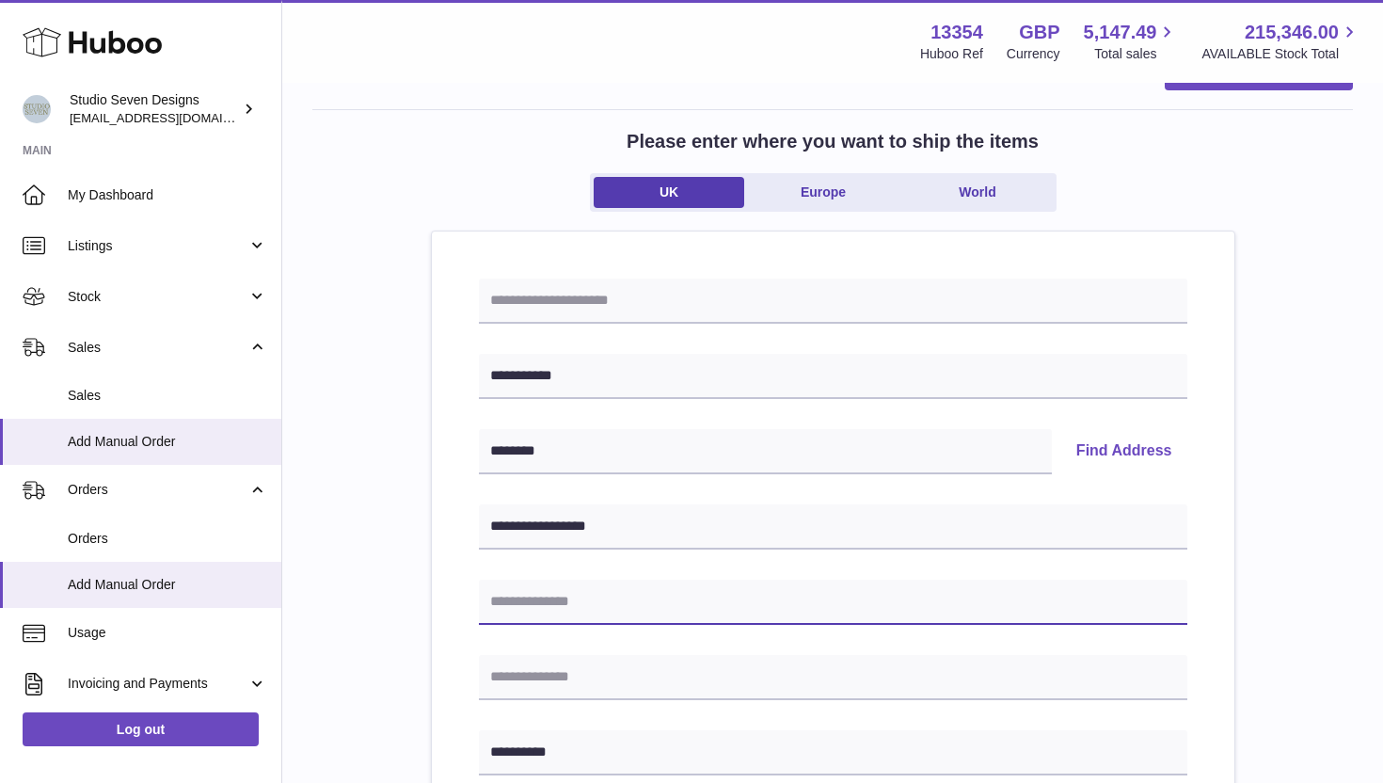
click at [641, 621] on input "text" at bounding box center [833, 601] width 708 height 45
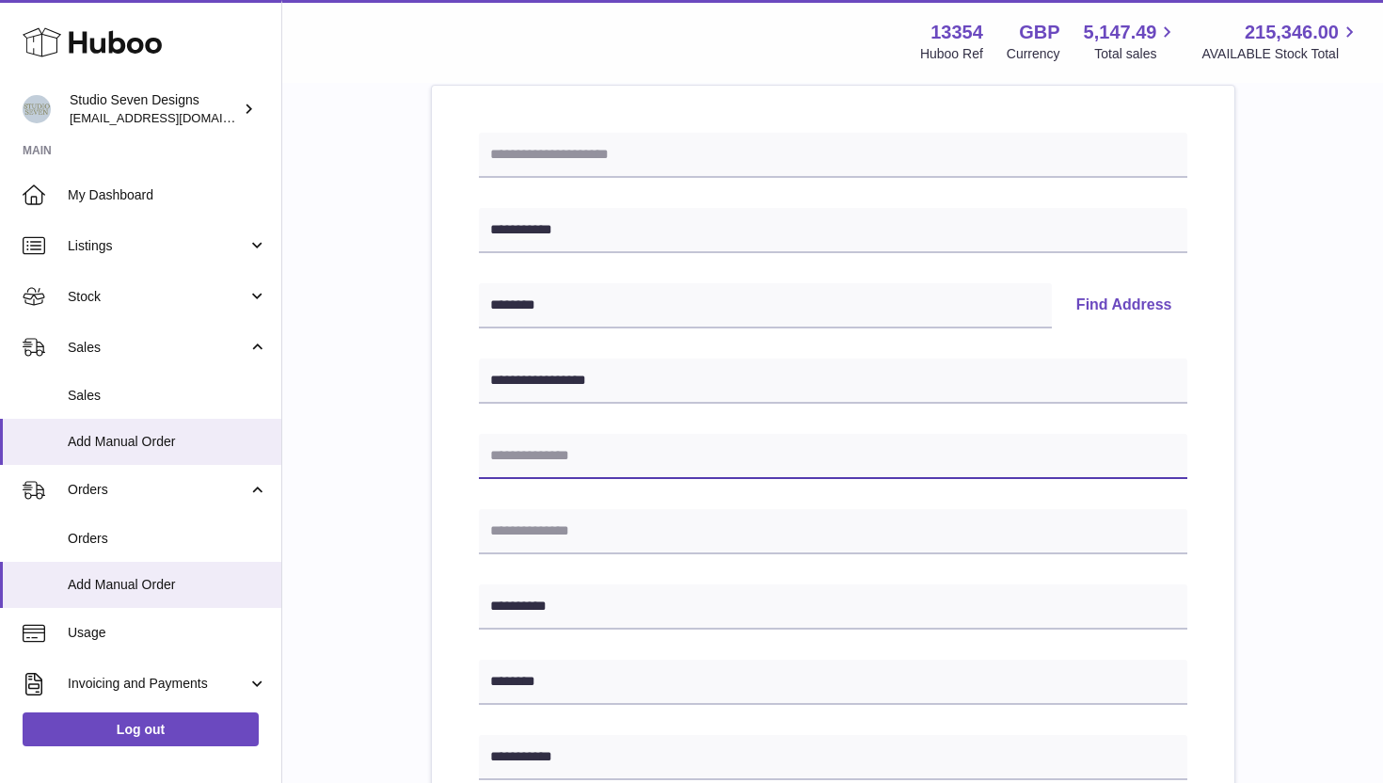
scroll to position [229, 0]
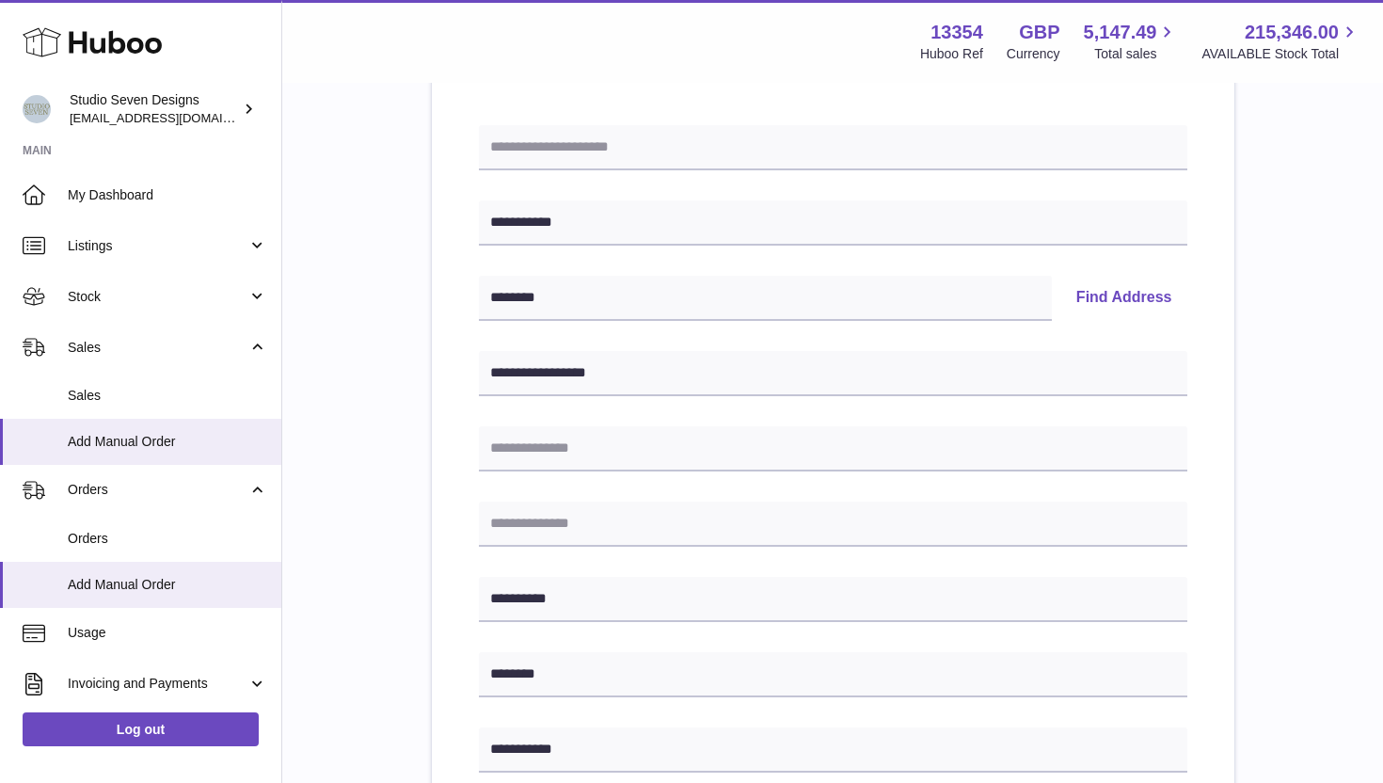
click at [408, 482] on div "**********" at bounding box center [832, 611] width 1040 height 1310
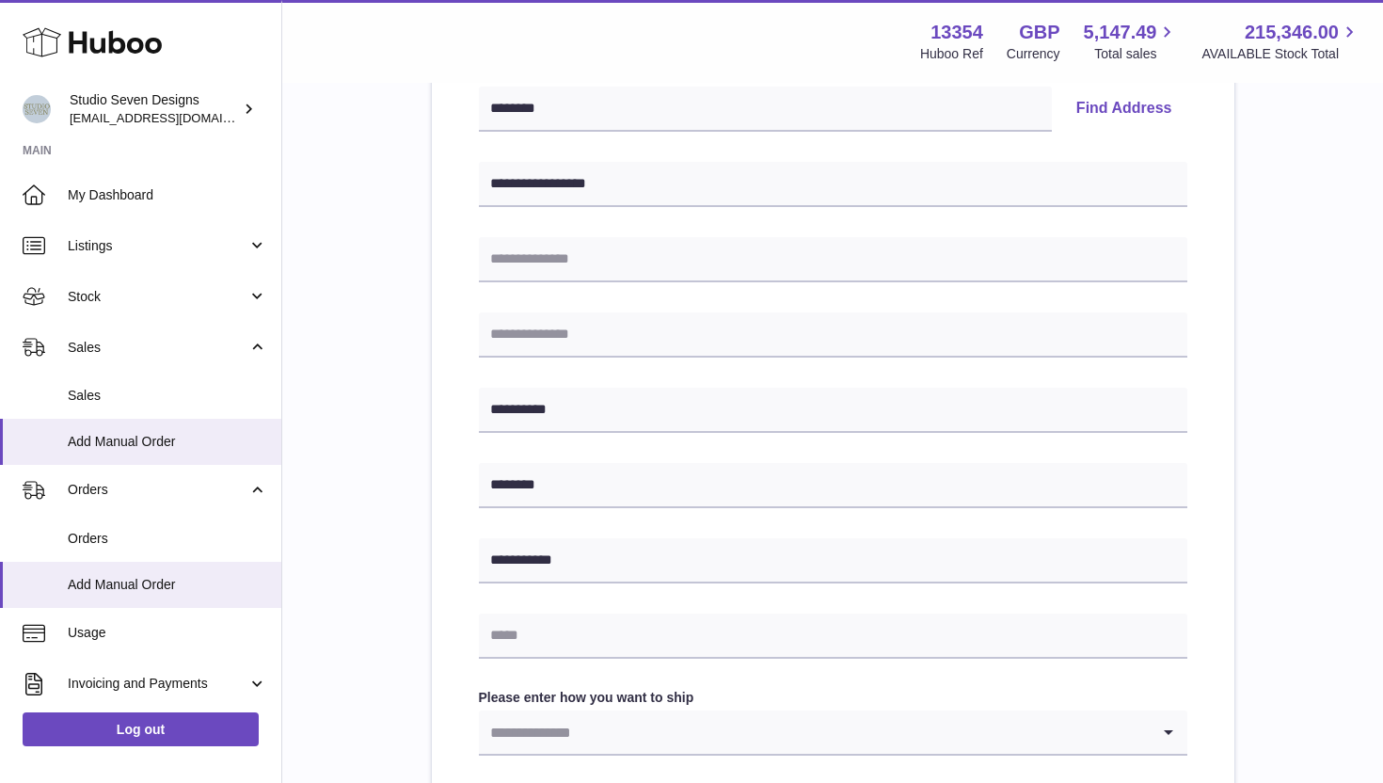
scroll to position [428, 0]
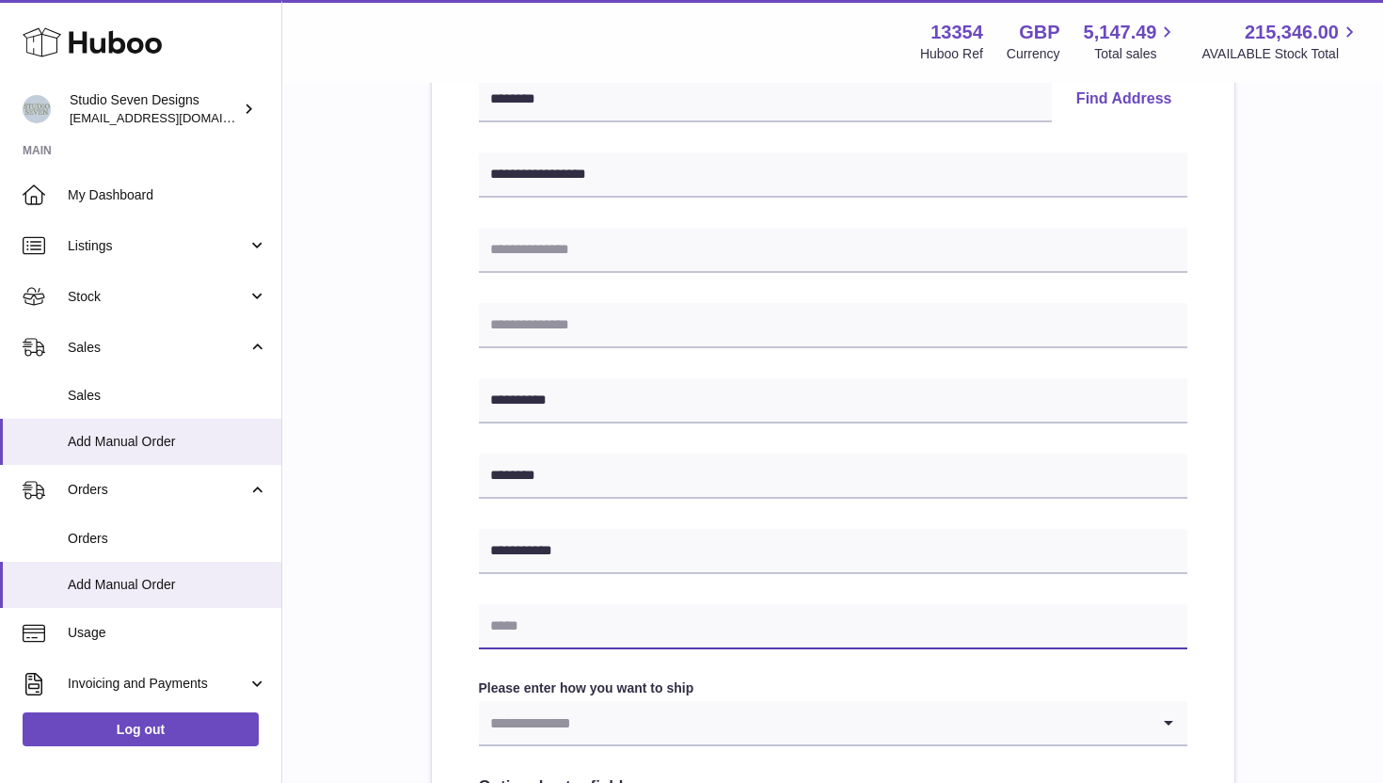
click at [538, 633] on input "text" at bounding box center [833, 626] width 708 height 45
type input "**********"
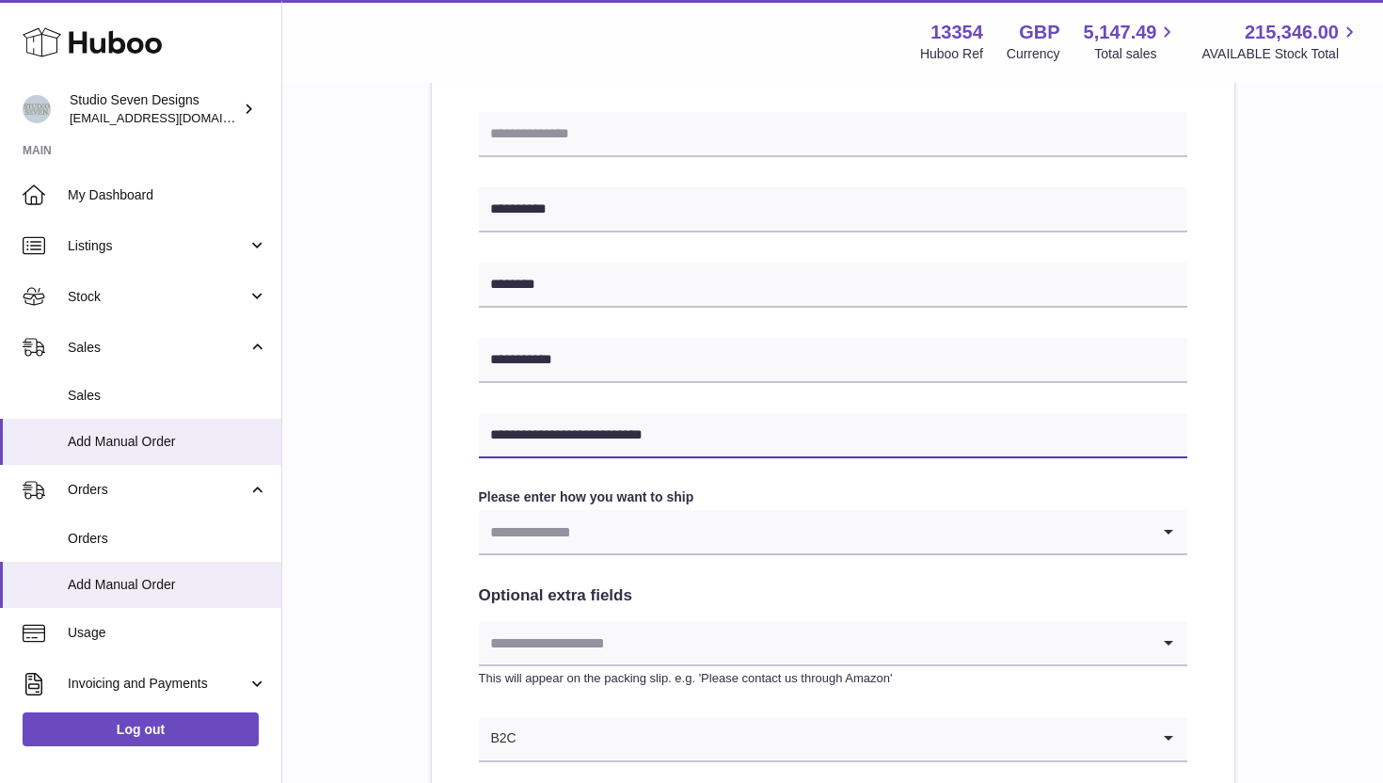
scroll to position [625, 0]
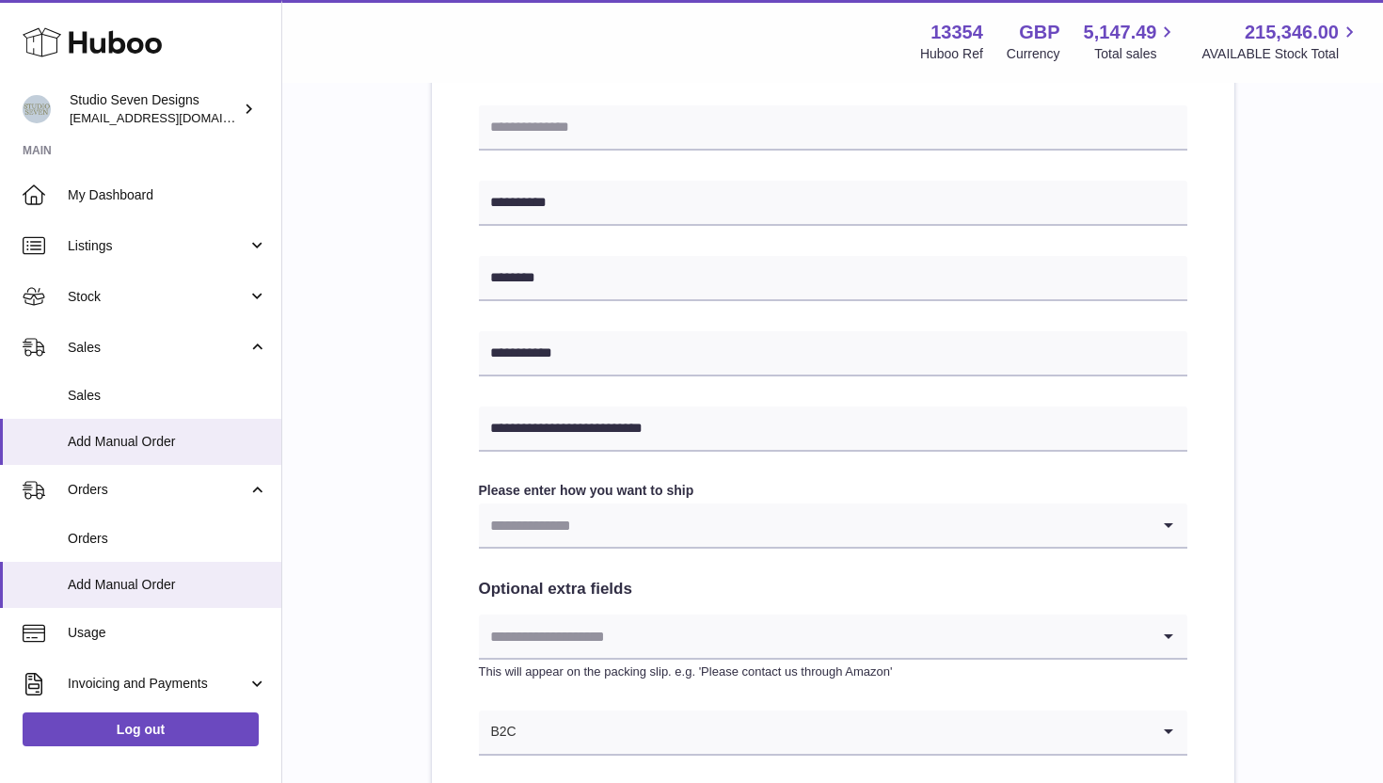
click at [584, 514] on input "Search for option" at bounding box center [814, 524] width 671 height 43
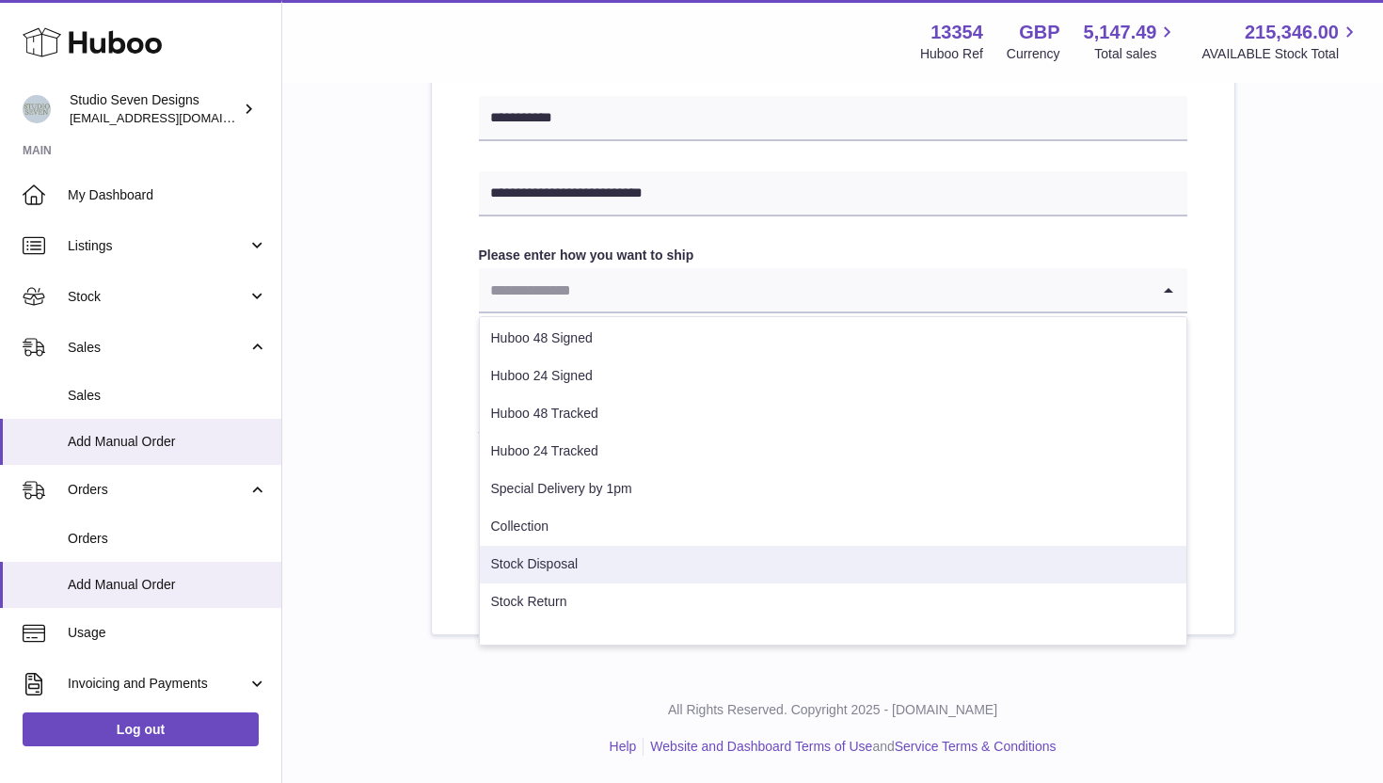
scroll to position [0, 0]
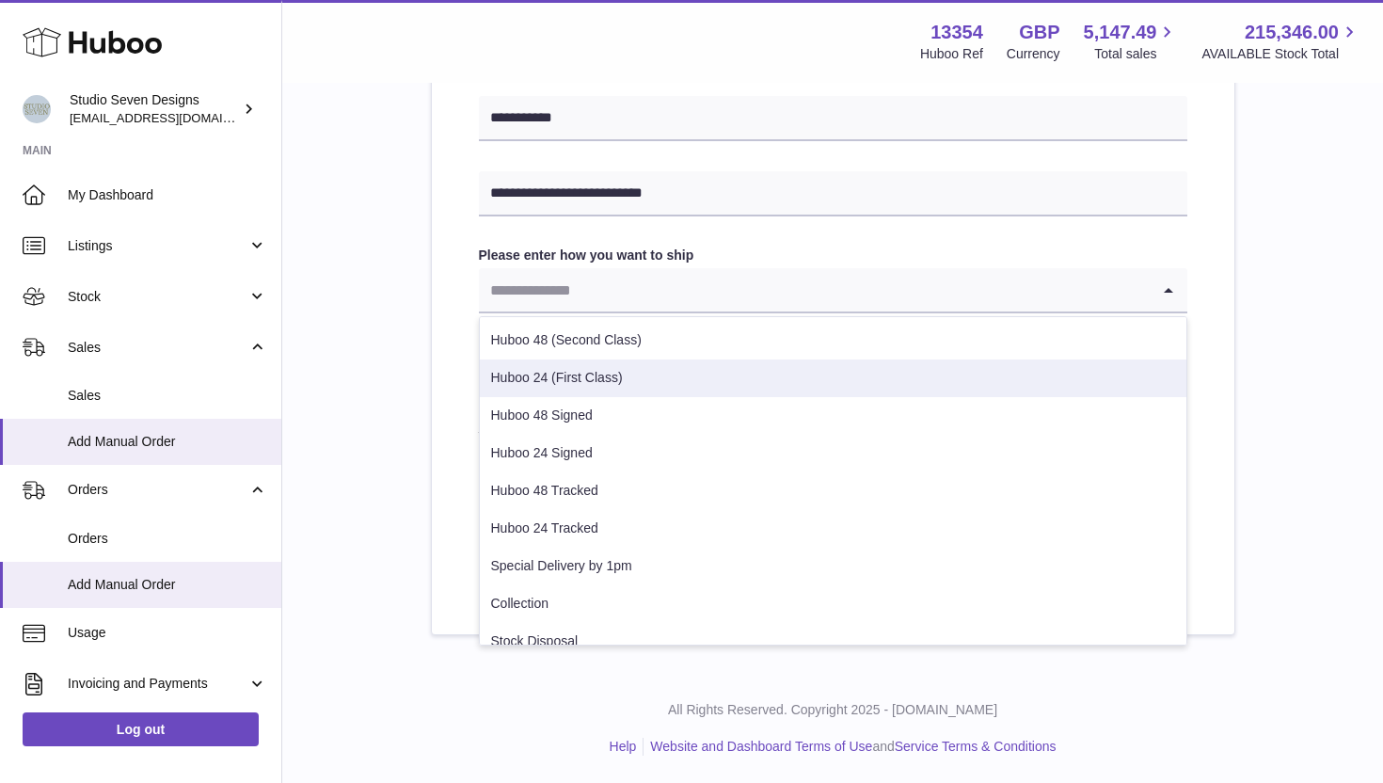
click at [584, 388] on li "Huboo 24 (First Class)" at bounding box center [833, 378] width 706 height 38
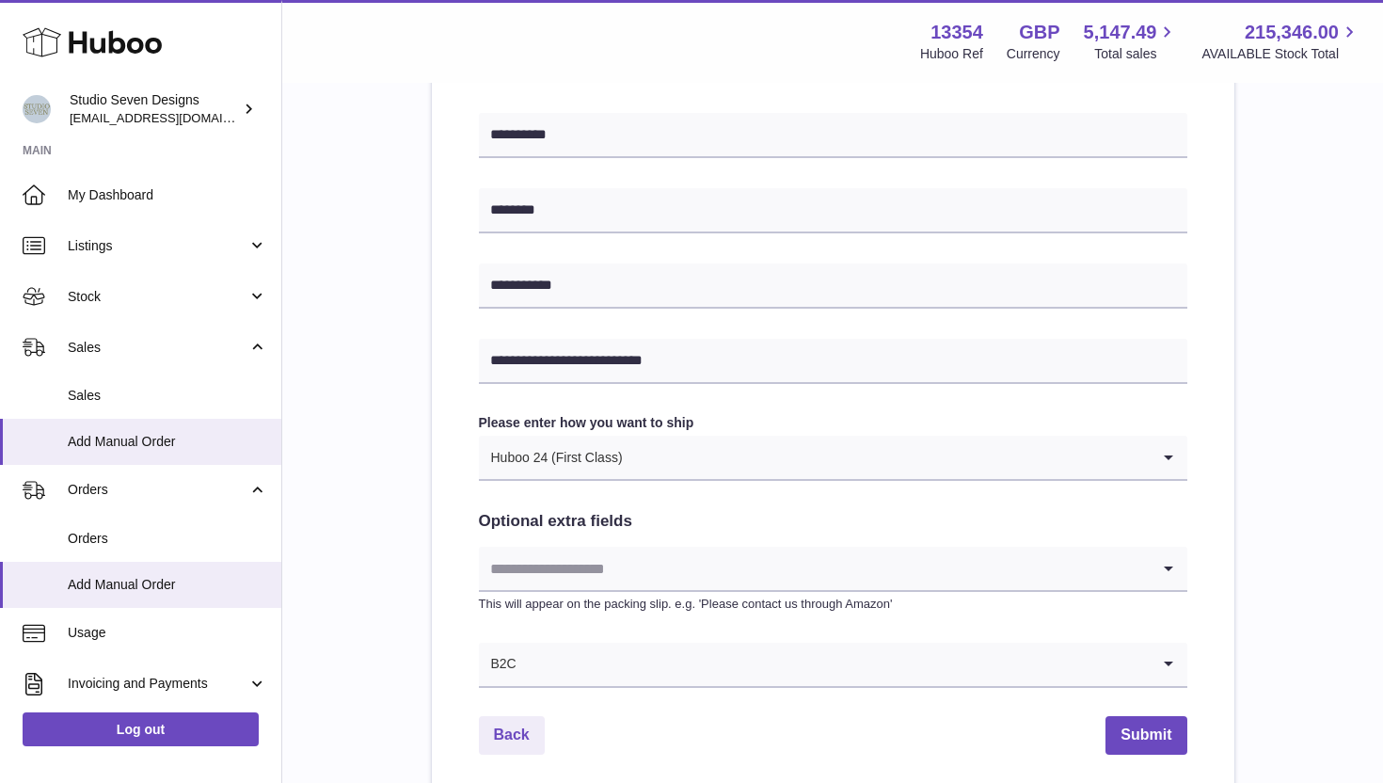
scroll to position [861, 0]
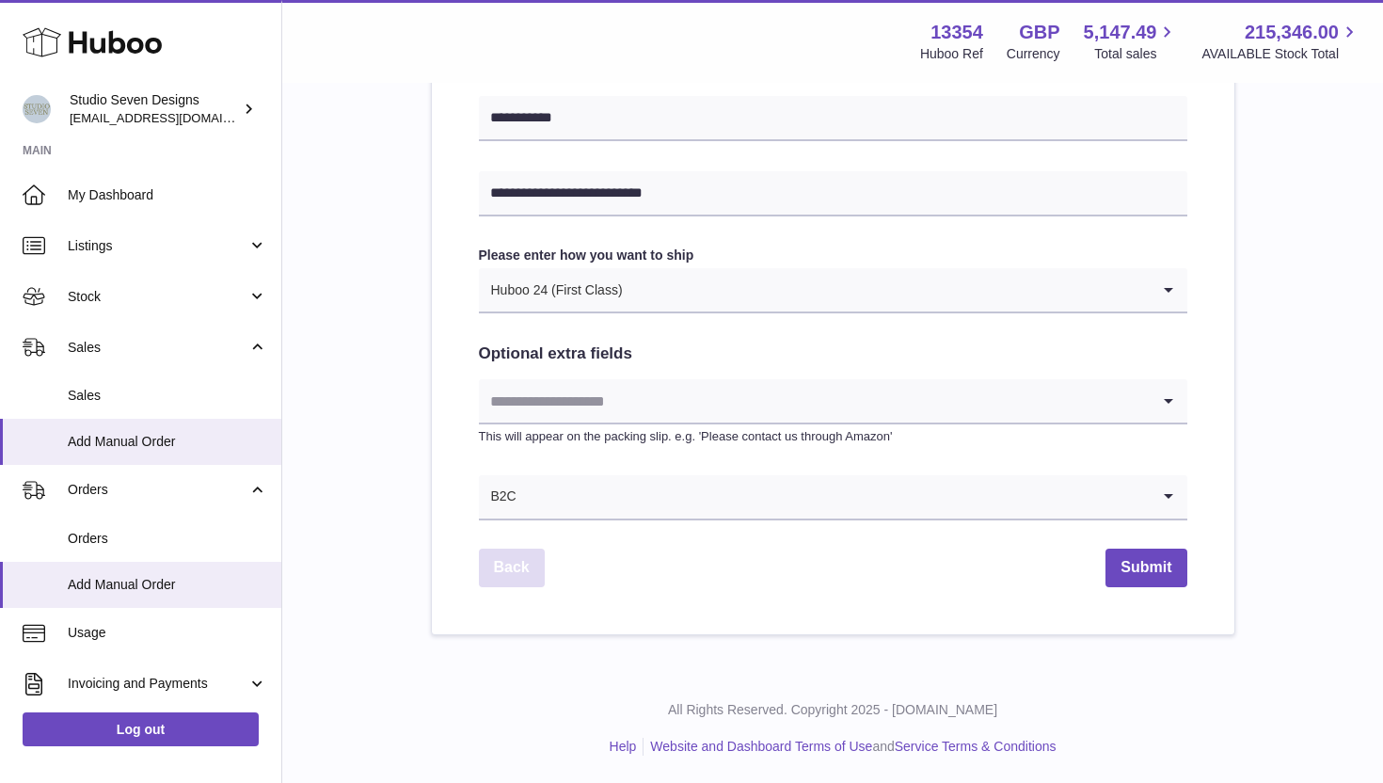
click at [528, 559] on link "Back" at bounding box center [512, 567] width 66 height 39
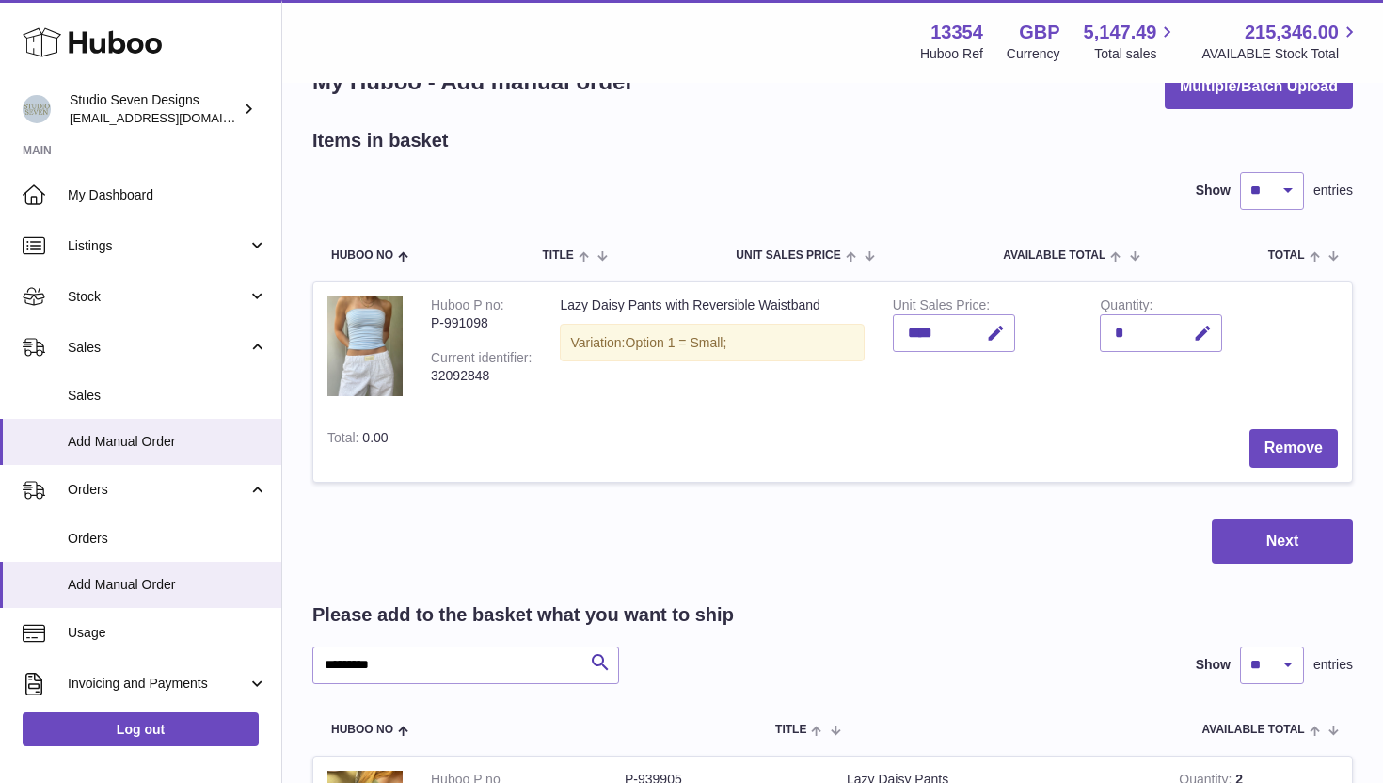
scroll to position [69, 0]
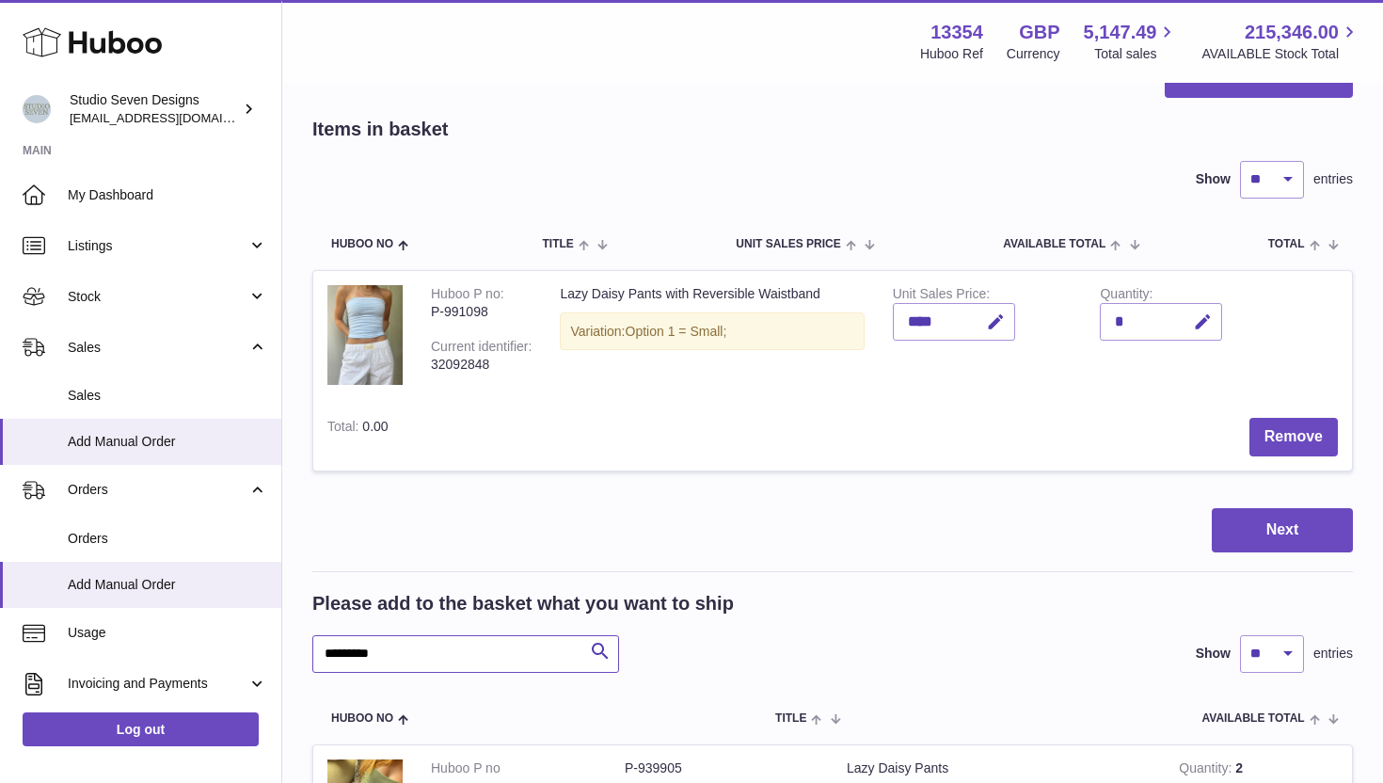
click at [490, 657] on input "*********" at bounding box center [465, 654] width 307 height 38
type input "*"
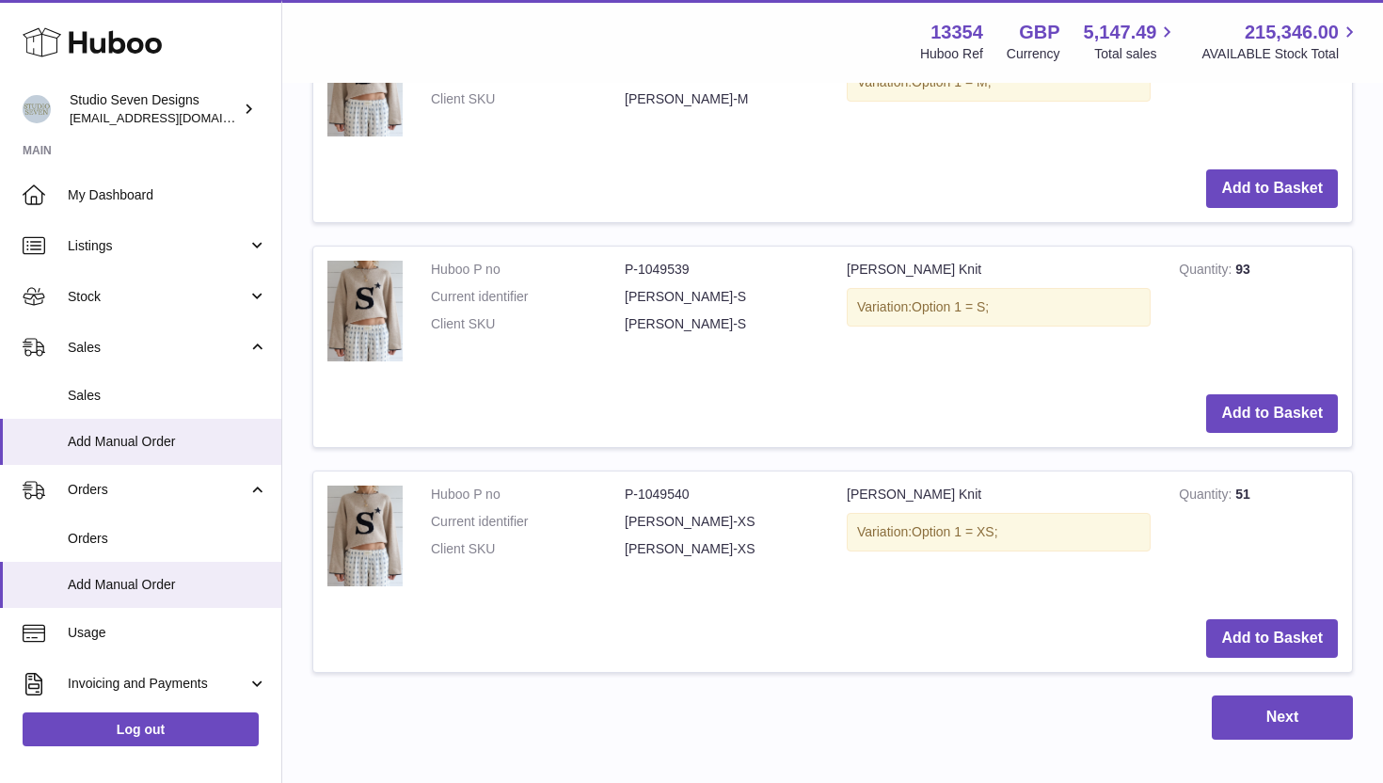
scroll to position [1261, 0]
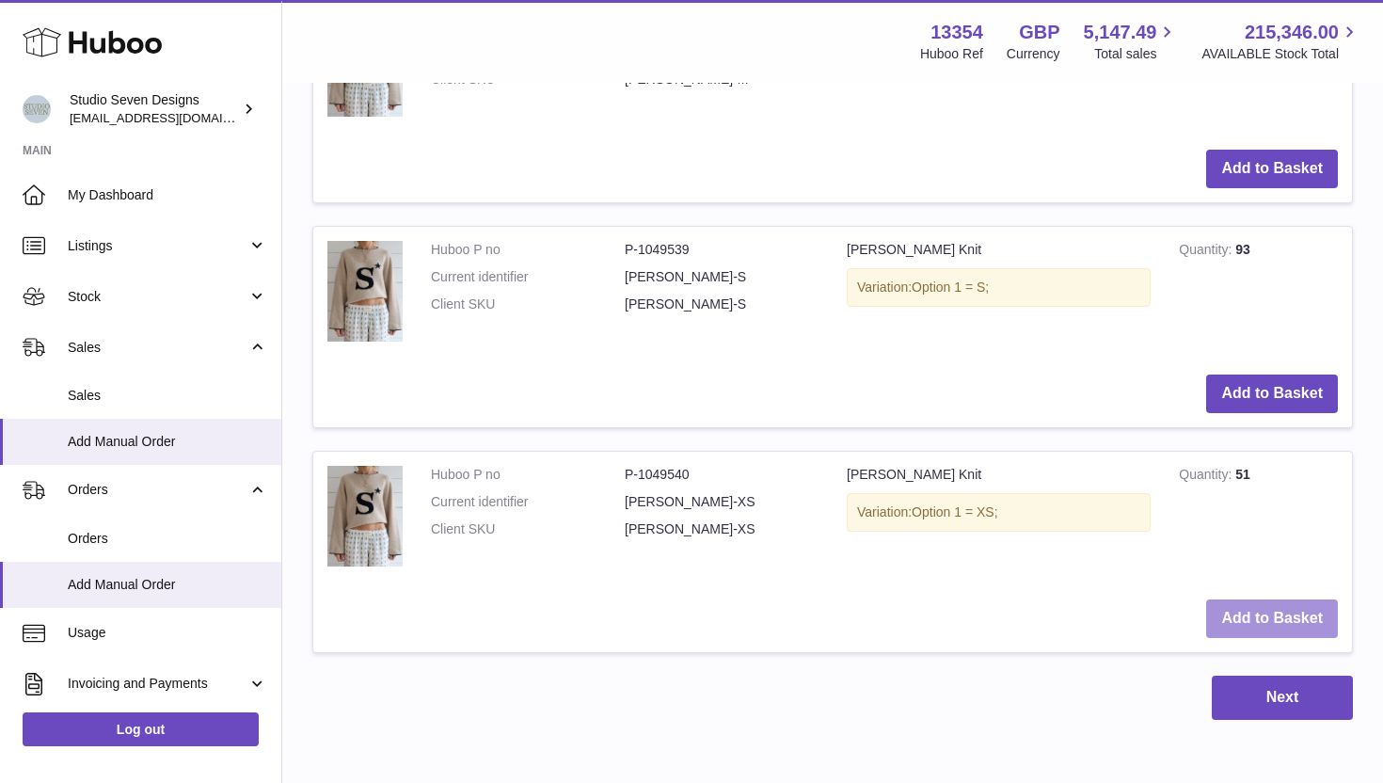
type input "****"
click at [1272, 620] on button "Add to Basket" at bounding box center [1272, 618] width 132 height 39
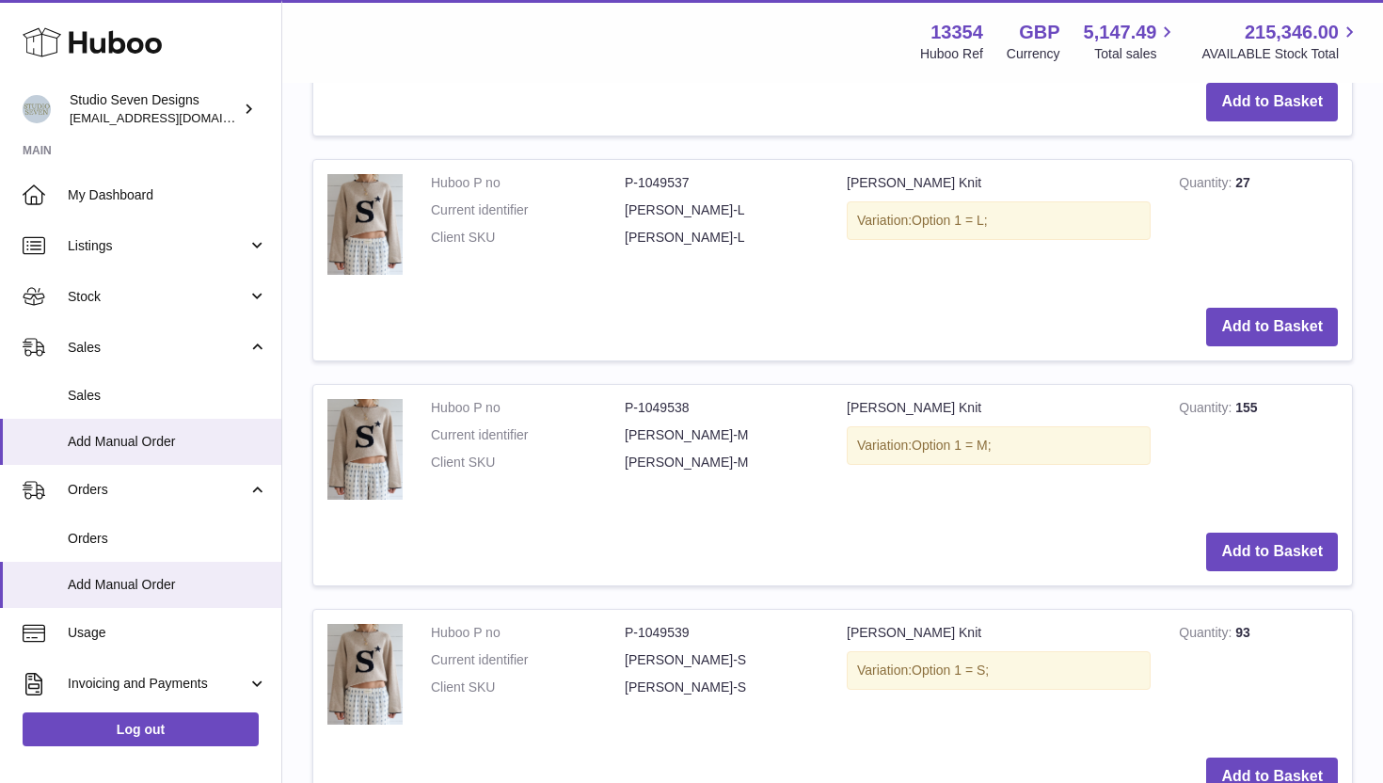
scroll to position [1104, 0]
click at [1239, 548] on button "Add to Basket" at bounding box center [1272, 550] width 132 height 39
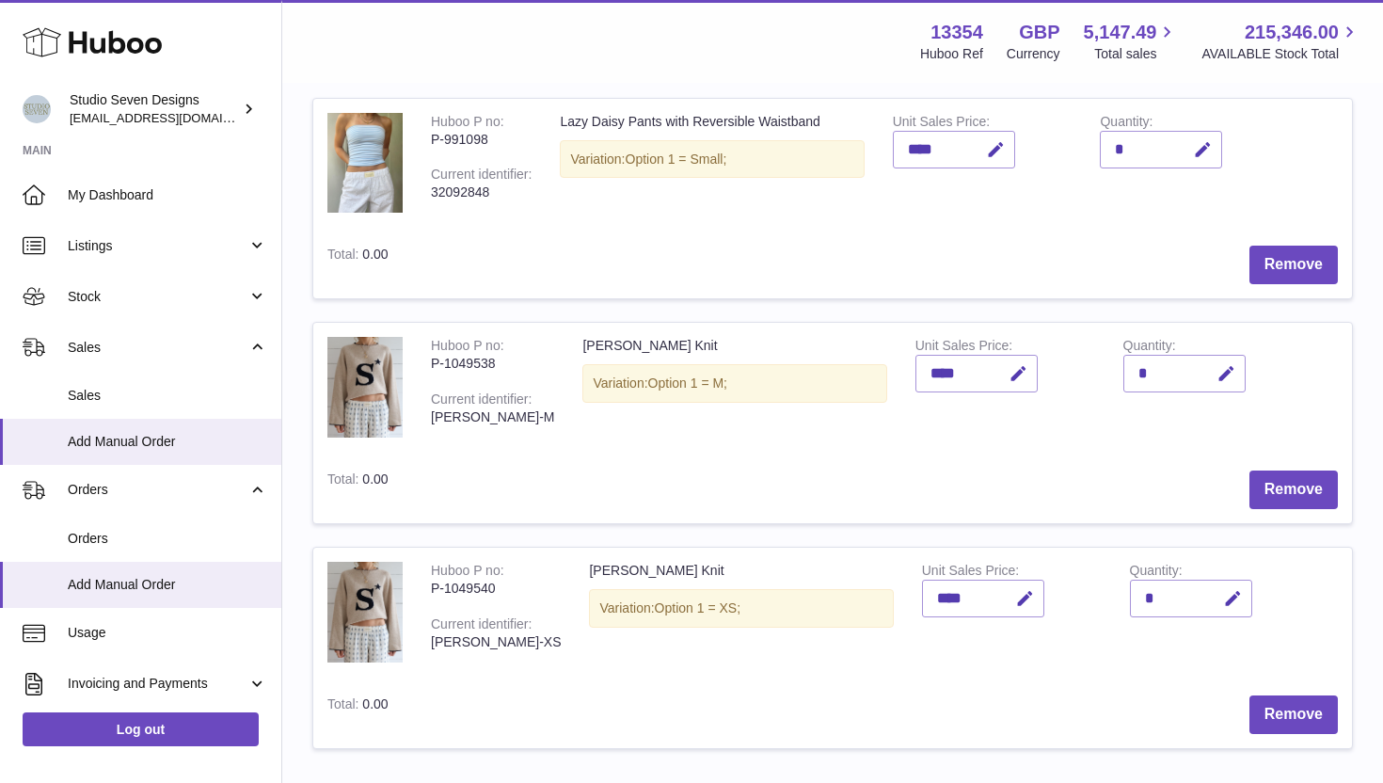
scroll to position [243, 0]
